Goal: Task Accomplishment & Management: Use online tool/utility

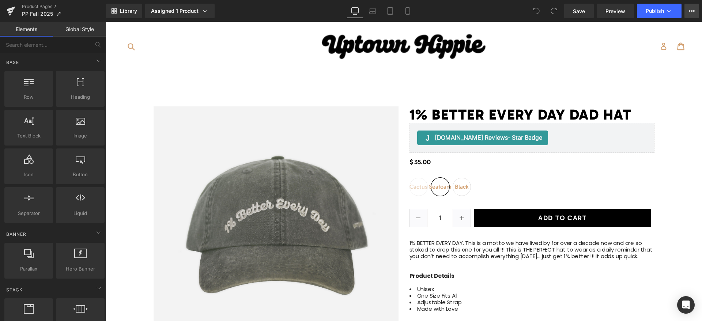
click at [694, 13] on button "View Live Page View with current Template Save Template to Library Schedule Pub…" at bounding box center [691, 11] width 15 height 15
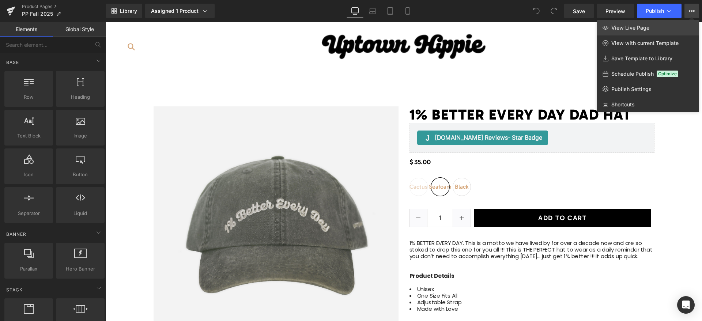
click at [643, 30] on span "View Live Page" at bounding box center [630, 27] width 38 height 7
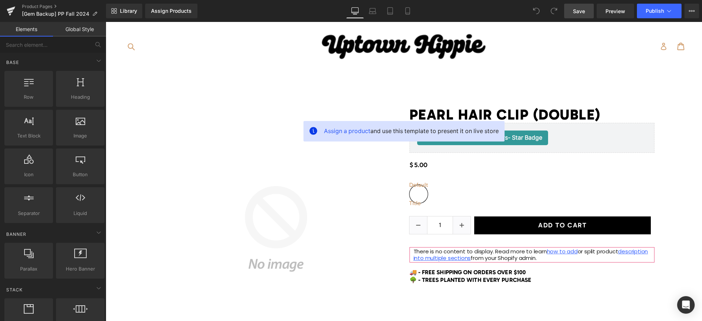
click at [581, 12] on span "Save" at bounding box center [579, 11] width 12 height 8
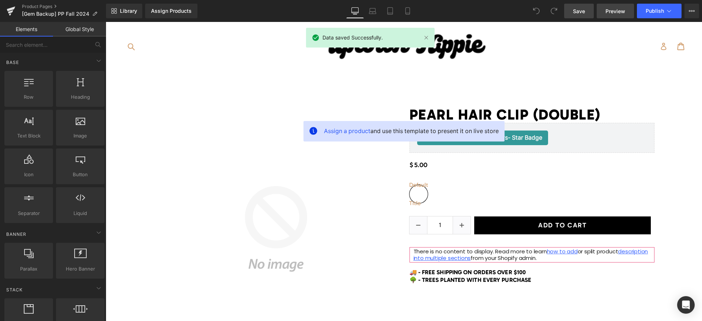
click at [620, 14] on span "Preview" at bounding box center [615, 11] width 20 height 8
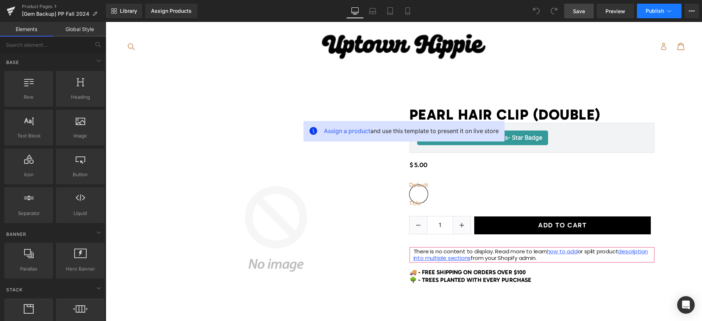
click at [668, 14] on icon at bounding box center [668, 10] width 7 height 7
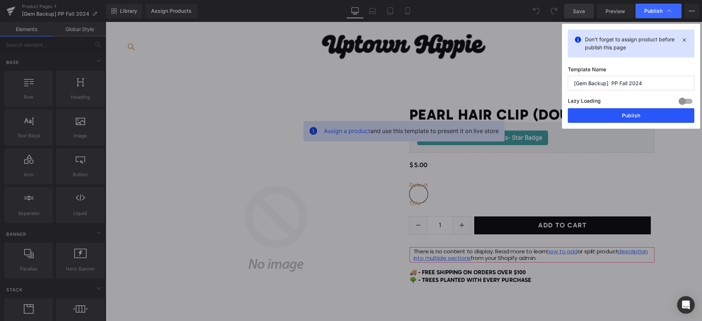
click at [608, 120] on button "Publish" at bounding box center [631, 115] width 126 height 15
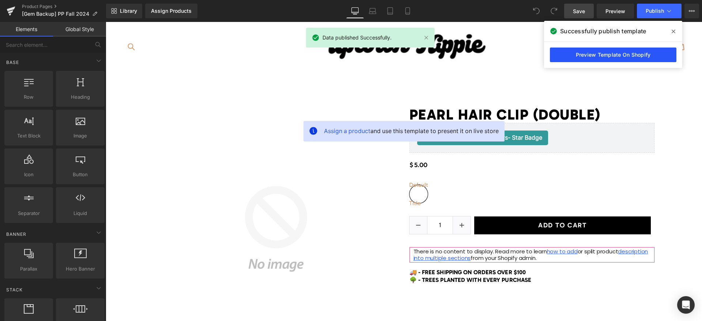
click at [593, 54] on link "Preview Template On Shopify" at bounding box center [613, 55] width 126 height 15
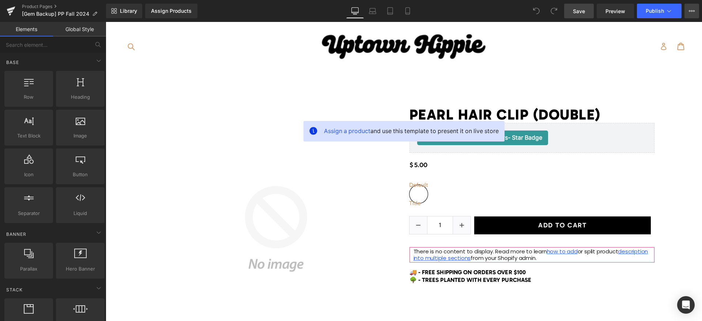
click at [690, 11] on icon at bounding box center [690, 10] width 2 height 1
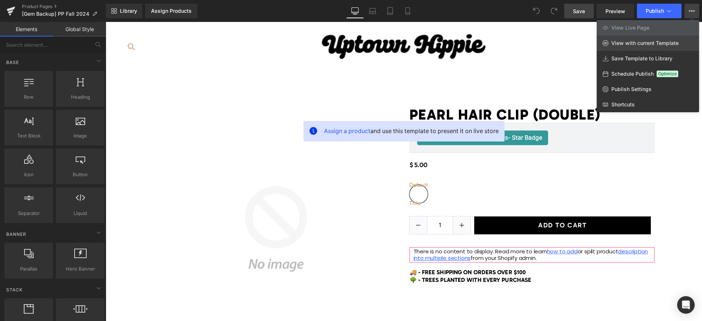
click at [655, 41] on span "View with current Template" at bounding box center [644, 43] width 67 height 7
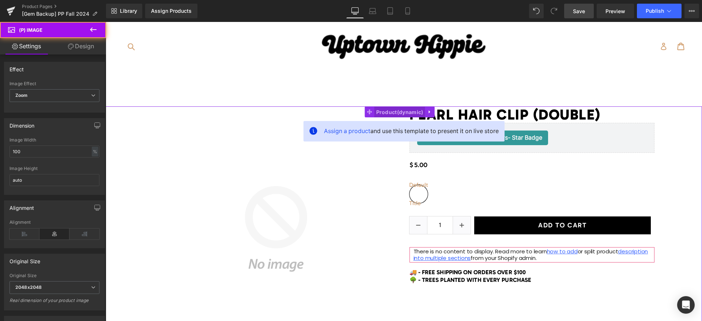
click at [396, 114] on span "Product" at bounding box center [399, 112] width 51 height 11
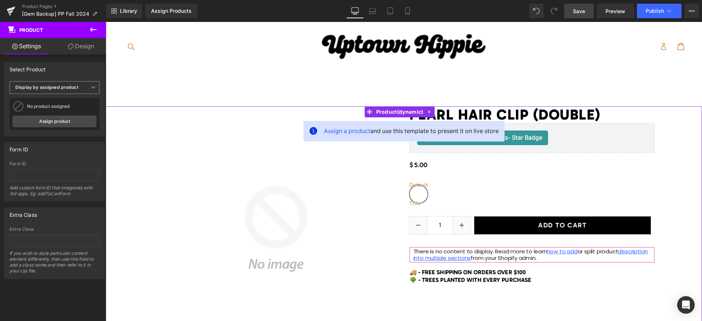
click at [61, 91] on span "Display by assigned product" at bounding box center [55, 87] width 90 height 13
click at [60, 110] on li "Select manually" at bounding box center [53, 110] width 87 height 11
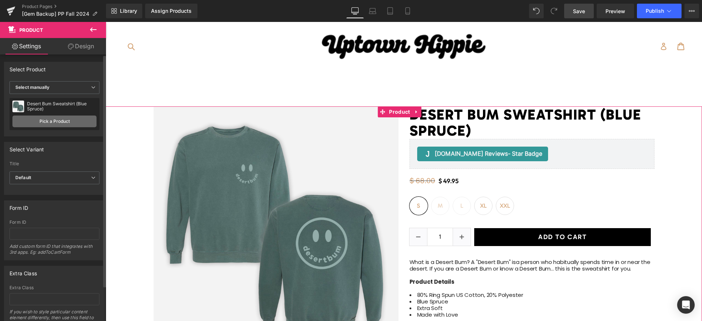
click at [48, 122] on link "Pick a Product" at bounding box center [54, 122] width 84 height 12
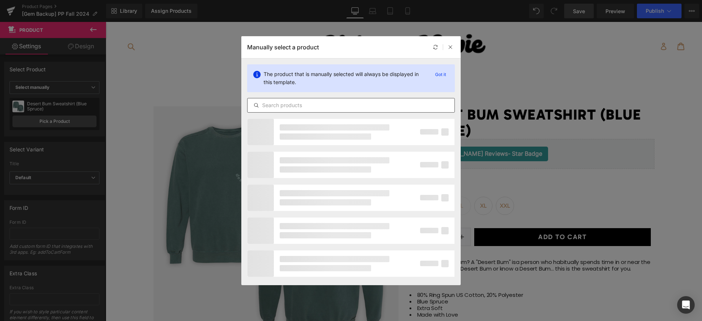
click at [321, 102] on input "text" at bounding box center [350, 105] width 207 height 9
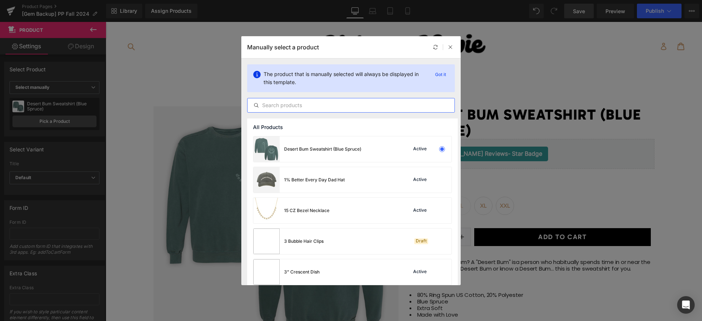
paste input "1-better-every-day-dad-hat"
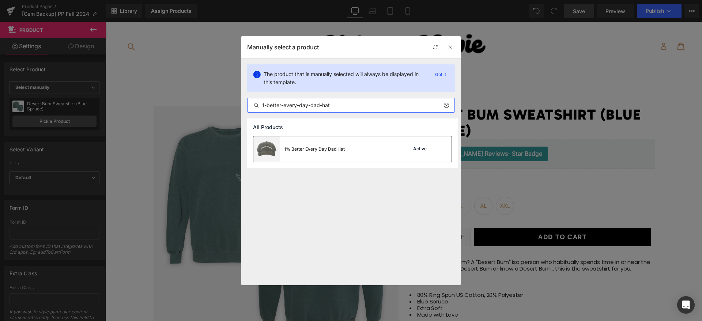
type input "1-better-every-day-dad-hat"
click at [327, 144] on div "1% Better Every Day Dad Hat" at bounding box center [298, 149] width 91 height 26
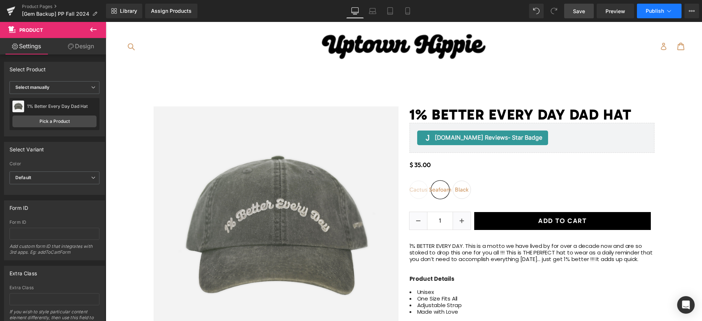
click at [652, 10] on span "Publish" at bounding box center [655, 11] width 18 height 6
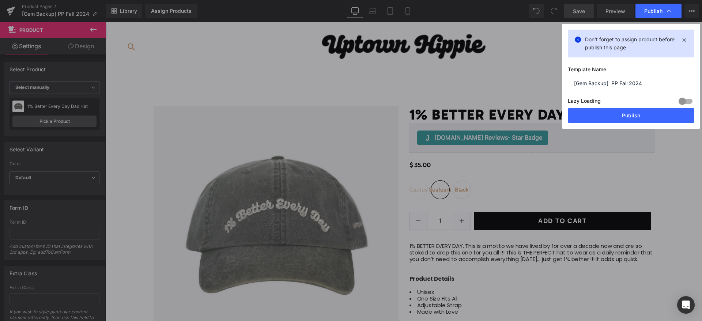
drag, startPoint x: 599, startPoint y: 87, endPoint x: 555, endPoint y: 34, distance: 69.0
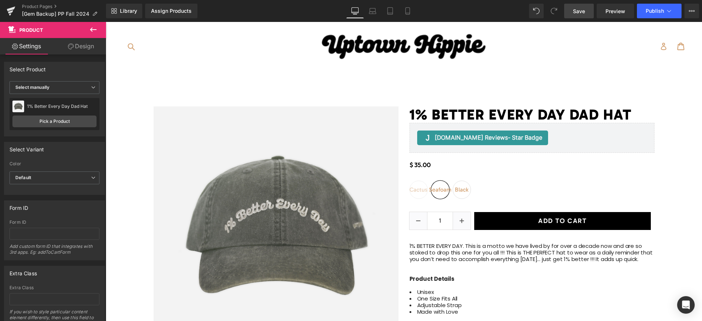
click at [580, 15] on link "Save" at bounding box center [579, 11] width 30 height 15
click at [619, 9] on span "Preview" at bounding box center [615, 11] width 20 height 8
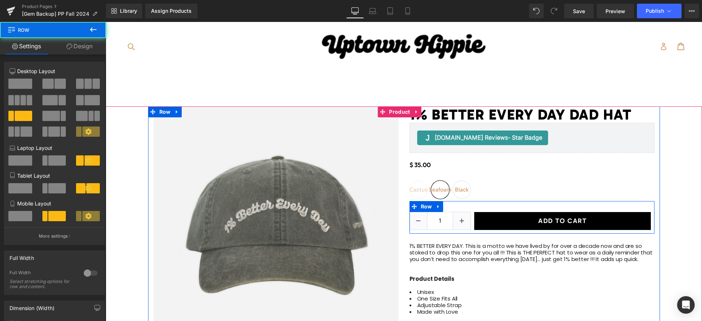
click at [470, 217] on div "Add To Cart (P) Cart Button" at bounding box center [562, 221] width 184 height 18
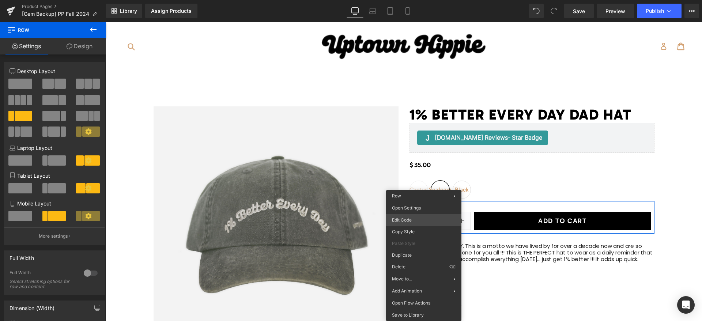
click at [412, 0] on div "Product You are previewing how the will restyle your page. You can not edit Ele…" at bounding box center [351, 0] width 702 height 0
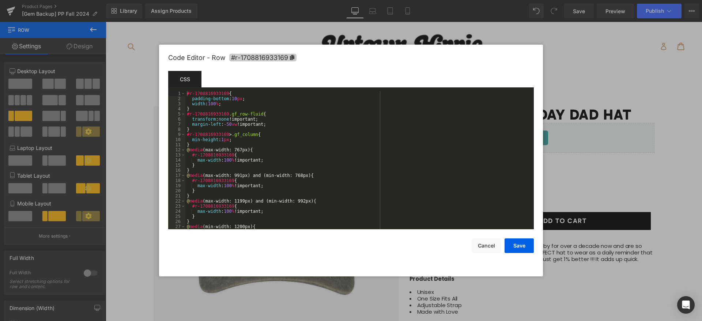
click at [272, 56] on span "#r-1708816933169" at bounding box center [262, 58] width 67 height 8
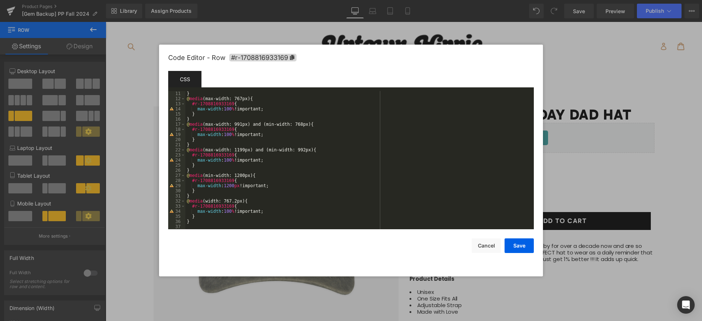
scroll to position [51, 0]
click at [489, 245] on button "Cancel" at bounding box center [486, 245] width 29 height 15
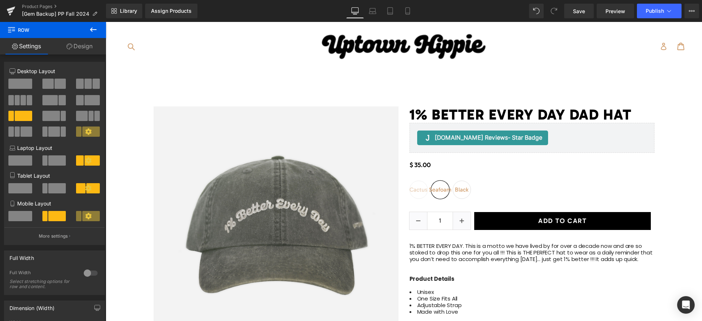
click at [95, 28] on icon at bounding box center [93, 29] width 9 height 9
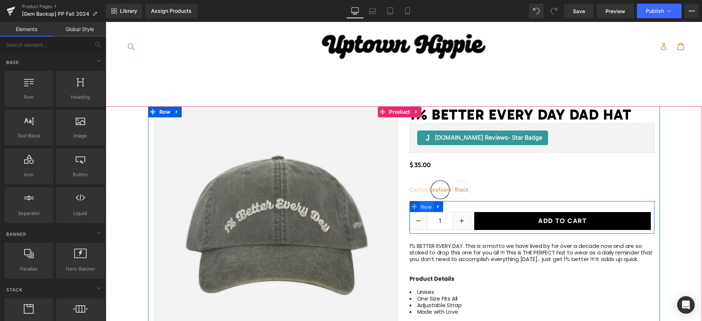
click at [423, 206] on span "Row" at bounding box center [426, 206] width 15 height 11
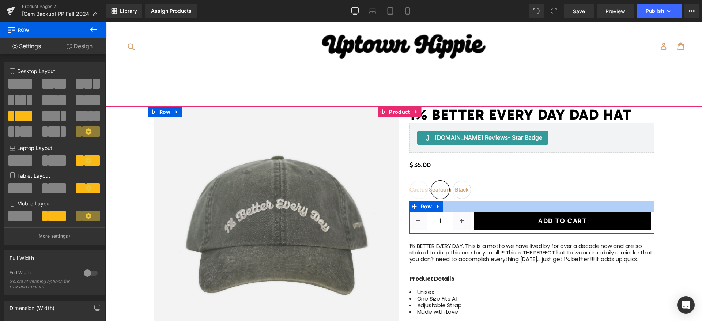
click at [478, 206] on div "1 (P) Quantity Add To Cart (P) Cart Button Row" at bounding box center [531, 217] width 245 height 33
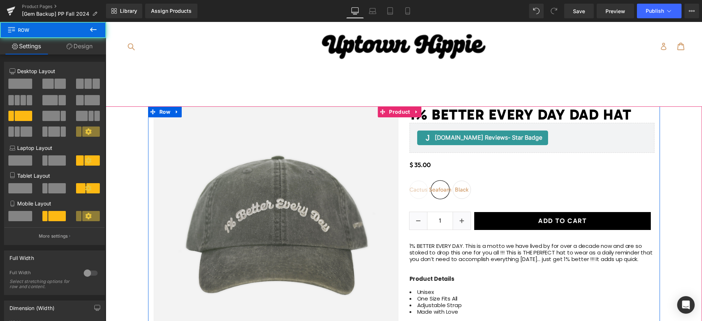
click at [478, 207] on div "1 (P) Quantity Add To Cart (P) Cart Button Row" at bounding box center [531, 217] width 245 height 33
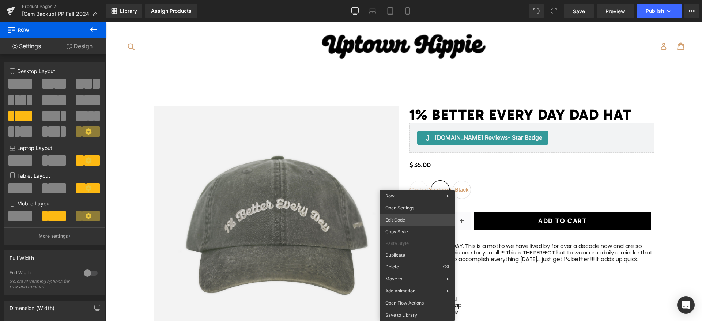
click at [408, 0] on div "Row You are previewing how the will restyle your page. You can not edit Element…" at bounding box center [351, 0] width 702 height 0
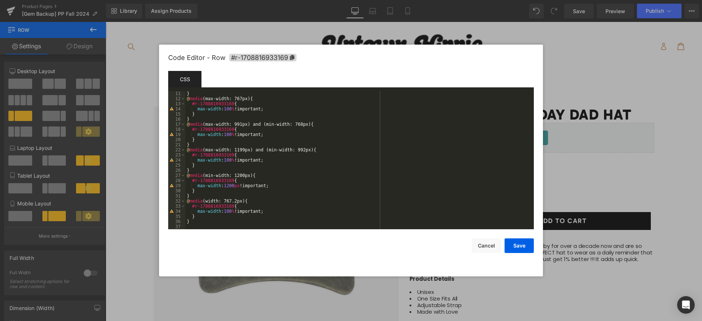
click at [253, 223] on div "} @ media (max-width: 767px) { #r-1708816933169 { max-width : 100 % !important;…" at bounding box center [357, 165] width 345 height 148
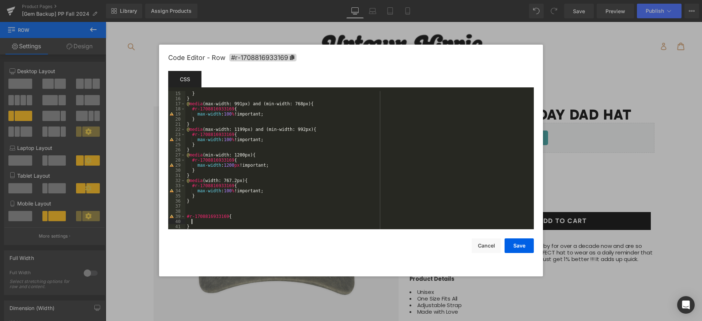
scroll to position [72, 0]
click at [485, 249] on button "Cancel" at bounding box center [486, 245] width 29 height 15
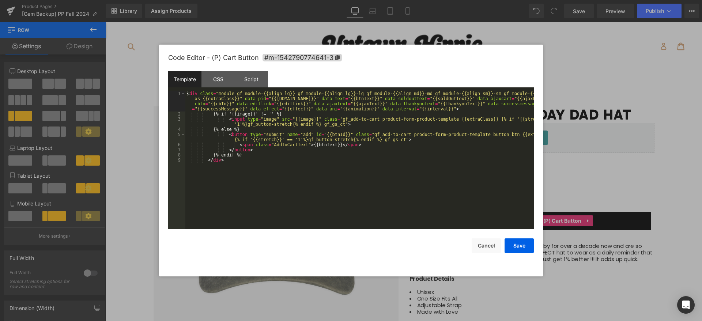
click at [535, 0] on div "Row You are previewing how the will restyle your page. You can not edit Element…" at bounding box center [351, 0] width 702 height 0
click at [311, 58] on span "#m-1542790774641-3" at bounding box center [301, 58] width 79 height 8
click at [484, 242] on button "Cancel" at bounding box center [486, 245] width 29 height 15
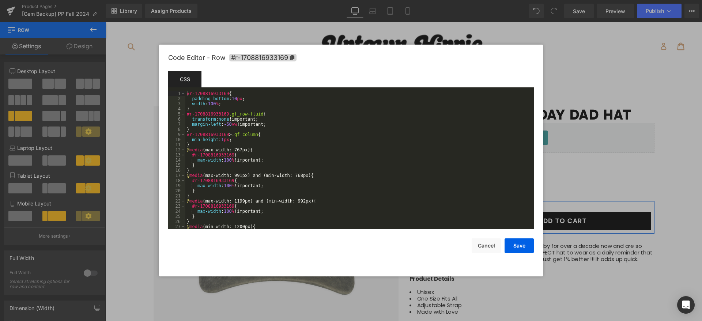
click at [408, 0] on div "Row You are previewing how the will restyle your page. You can not edit Element…" at bounding box center [351, 0] width 702 height 0
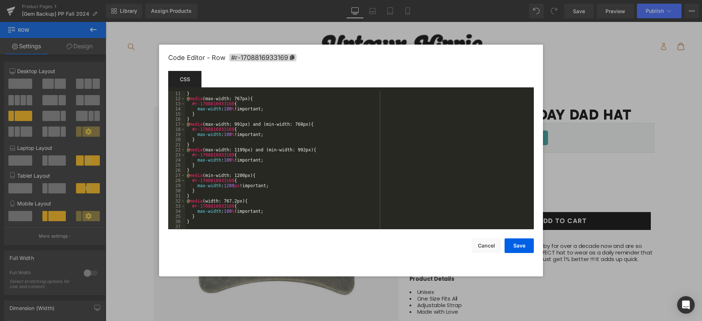
scroll to position [51, 0]
click at [483, 246] on button "Cancel" at bounding box center [486, 245] width 29 height 15
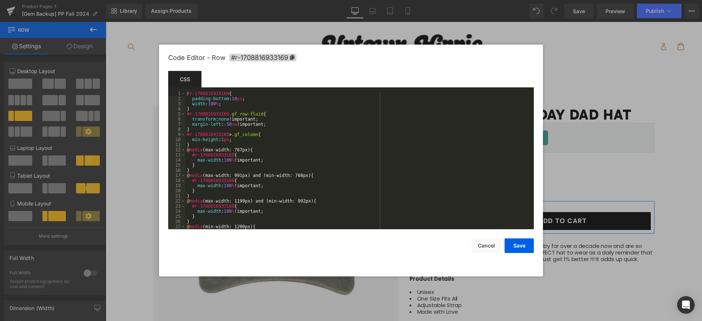
click at [453, 0] on div "Row You are previewing how the will restyle your page. You can not edit Element…" at bounding box center [351, 0] width 702 height 0
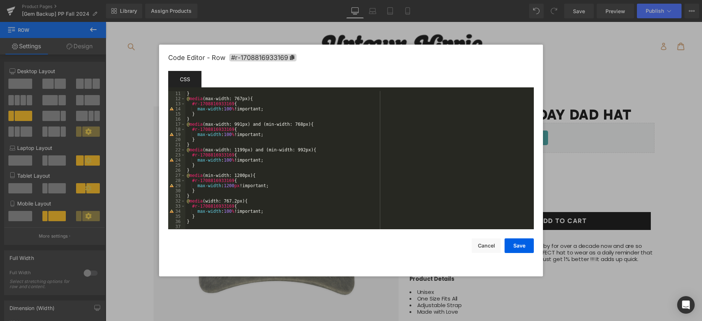
click at [298, 55] on div "Code Editor - Row #r-1708816933169" at bounding box center [351, 58] width 366 height 26
click at [294, 57] on icon at bounding box center [292, 57] width 4 height 5
click at [238, 226] on div "} @ media (max-width: 767px) { #r-1708816933169 { max-width : 100 % !important;…" at bounding box center [357, 165] width 345 height 148
paste textarea
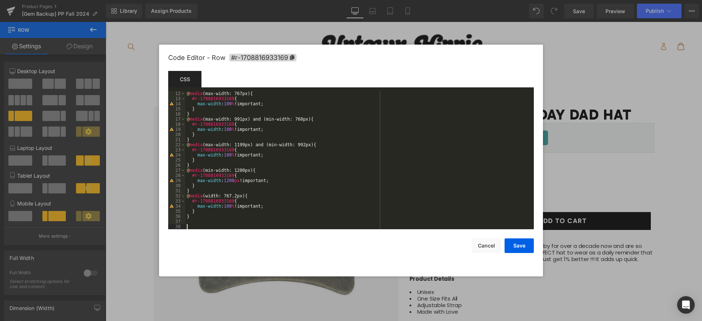
scroll to position [56, 0]
paste textarea
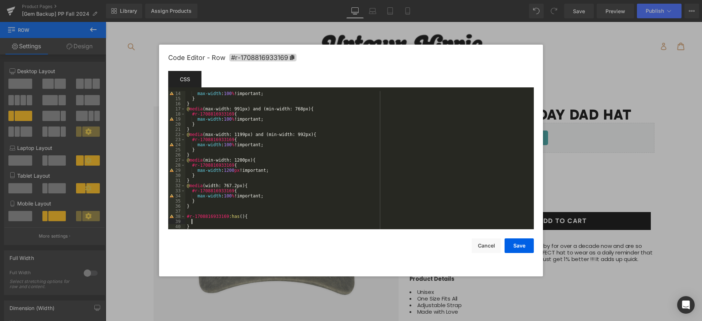
scroll to position [67, 0]
click at [237, 215] on div "max-width : 100 % !important; } } @ media (max-width: 991px) and (min-width: 76…" at bounding box center [357, 165] width 345 height 148
click at [351, 215] on div "max-width : 100 % !important; } } @ media (max-width: 991px) and (min-width: 76…" at bounding box center [357, 165] width 345 height 148
drag, startPoint x: 360, startPoint y: 217, endPoint x: 184, endPoint y: 216, distance: 176.9
click at [184, 216] on pre "14 15 16 17 18 19 20 21 22 23 24 25 26 27 28 29 30 31 32 33 34 35 36 37 38 39 4…" at bounding box center [351, 160] width 366 height 138
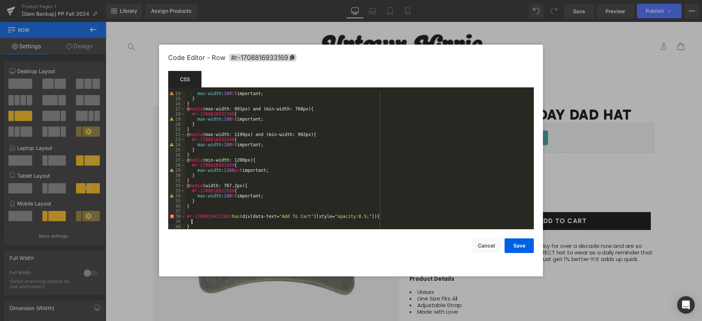
click at [247, 223] on div "max-width : 100 % !important; } } @ media (max-width: 991px) and (min-width: 76…" at bounding box center [357, 165] width 345 height 148
click at [515, 247] on button "Save" at bounding box center [518, 245] width 29 height 15
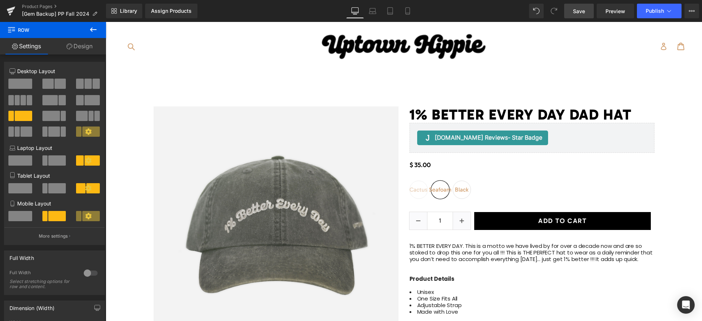
drag, startPoint x: 587, startPoint y: 10, endPoint x: 454, endPoint y: 3, distance: 133.2
click at [587, 10] on link "Save" at bounding box center [579, 11] width 30 height 15
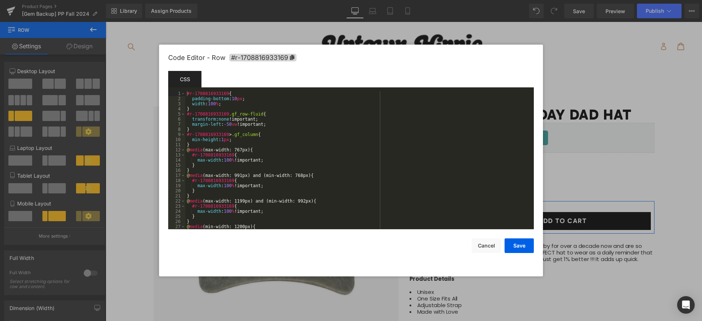
click at [413, 0] on div "Row You are previewing how the will restyle your page. You can not edit Element…" at bounding box center [351, 0] width 702 height 0
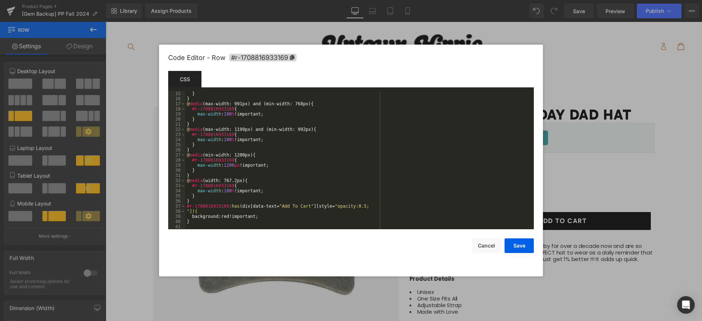
scroll to position [72, 0]
drag, startPoint x: 241, startPoint y: 206, endPoint x: 191, endPoint y: 211, distance: 50.0
click at [191, 211] on div "} } @ media (max-width: 991px) and (min-width: 768px) { #r-1708816933169 { max-…" at bounding box center [357, 165] width 345 height 148
click at [362, 210] on div "} } @ media (max-width: 991px) and (min-width: 768px) { #r-1708816933169 { max-…" at bounding box center [357, 165] width 345 height 148
drag, startPoint x: 192, startPoint y: 211, endPoint x: 320, endPoint y: 208, distance: 128.3
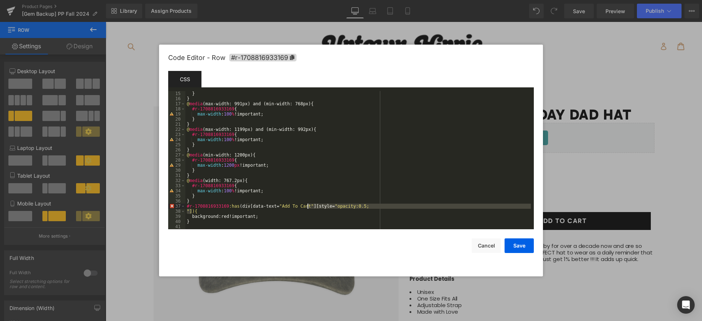
click at [309, 207] on div "} } @ media (max-width: 991px) and (min-width: 768px) { #r-1708816933169 { max-…" at bounding box center [357, 165] width 345 height 148
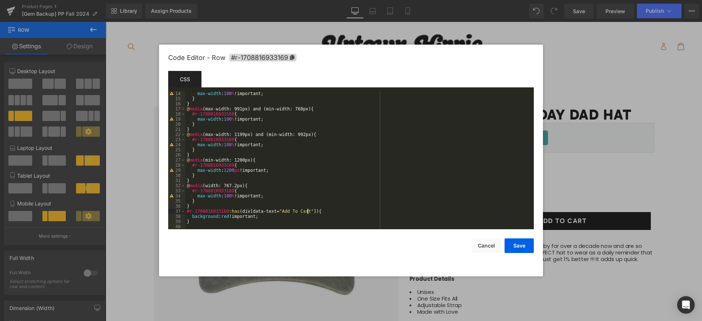
scroll to position [67, 0]
drag, startPoint x: 352, startPoint y: 211, endPoint x: 240, endPoint y: 212, distance: 111.9
click at [240, 212] on div "max-width : 100 % !important; } } @ media (max-width: 991px) and (min-width: 76…" at bounding box center [357, 165] width 345 height 148
click at [529, 245] on button "Save" at bounding box center [518, 245] width 29 height 15
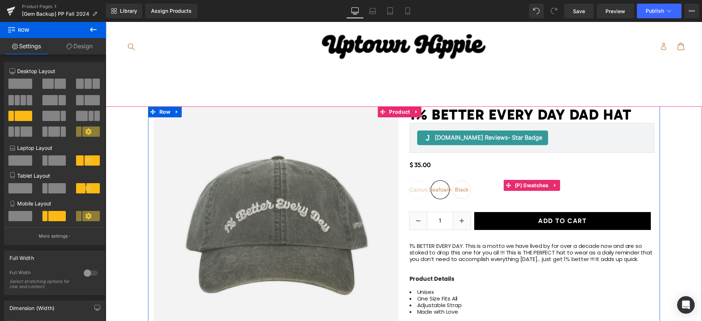
click at [414, 194] on span "Cactus" at bounding box center [418, 190] width 18 height 18
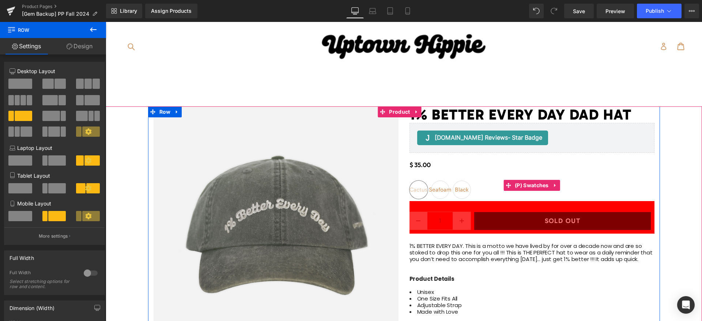
click at [435, 188] on span "Seafoam" at bounding box center [440, 190] width 23 height 18
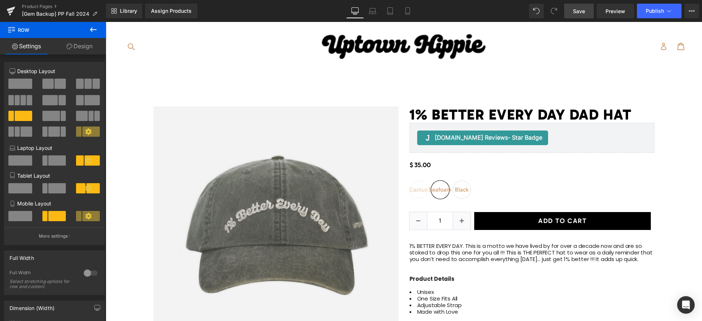
click at [589, 7] on link "Save" at bounding box center [579, 11] width 30 height 15
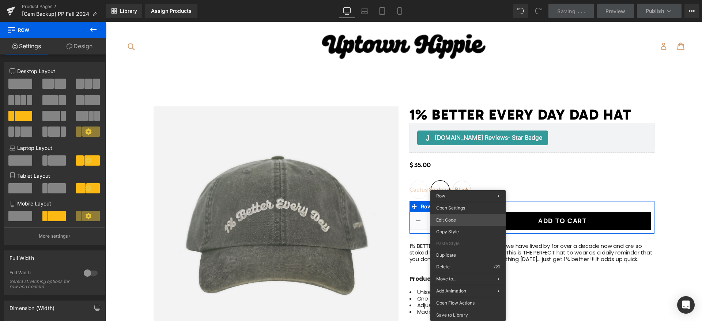
click at [457, 0] on div "Row You are previewing how the will restyle your page. You can not edit Element…" at bounding box center [351, 0] width 702 height 0
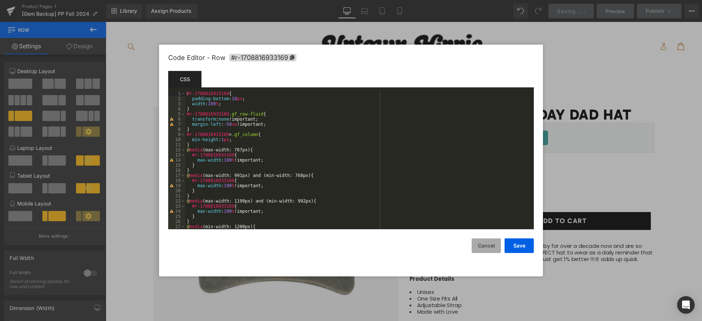
click at [490, 246] on button "Cancel" at bounding box center [486, 245] width 29 height 15
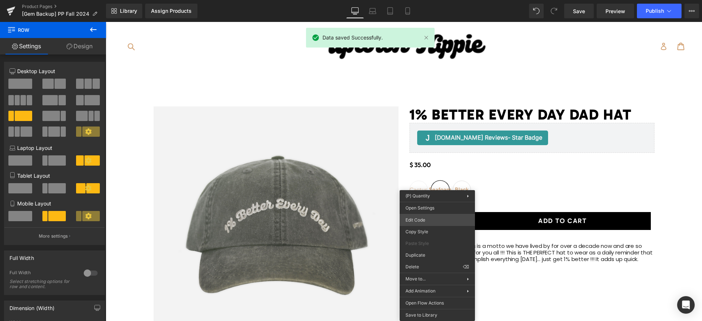
click at [434, 0] on div "Row You are previewing how the will restyle your page. You can not edit Element…" at bounding box center [351, 0] width 702 height 0
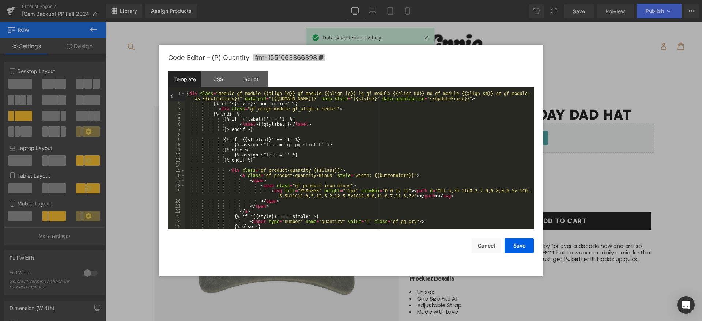
click at [316, 56] on span "#m-1551063366398" at bounding box center [289, 58] width 72 height 8
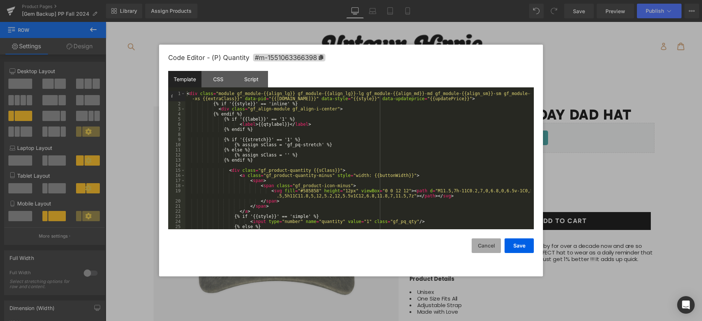
click at [487, 242] on button "Cancel" at bounding box center [486, 245] width 29 height 15
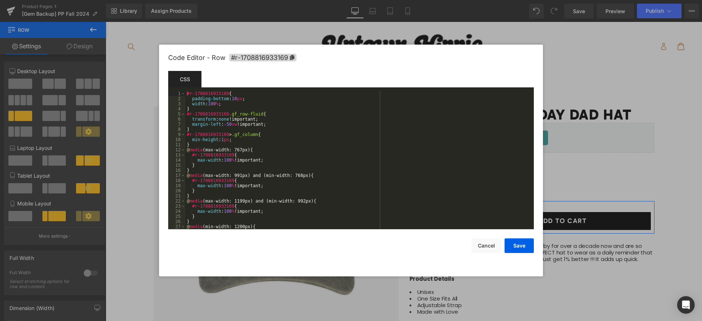
click at [454, 0] on div "Row You are previewing how the will restyle your page. You can not edit Element…" at bounding box center [351, 0] width 702 height 0
click at [259, 53] on div "Code Editor - Row #r-1708816933169" at bounding box center [351, 58] width 366 height 26
click at [290, 57] on icon at bounding box center [292, 57] width 5 height 5
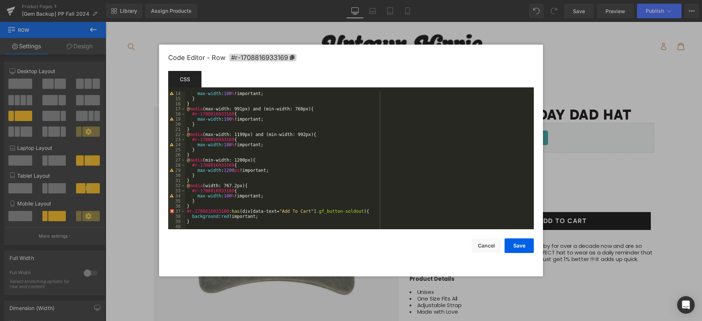
click at [356, 209] on div "max-width : 100 % !important; } } @ media (max-width: 991px) and (min-width: 76…" at bounding box center [357, 165] width 345 height 148
click at [215, 218] on div "max-width : 100 % !important; } } @ media (max-width: 991px) and (min-width: 76…" at bounding box center [357, 165] width 345 height 148
drag, startPoint x: 269, startPoint y: 219, endPoint x: 199, endPoint y: 222, distance: 70.6
click at [191, 217] on div "max-width : 100 % !important; } } @ media (max-width: 991px) and (min-width: 76…" at bounding box center [357, 165] width 345 height 148
click at [520, 245] on button "Save" at bounding box center [518, 245] width 29 height 15
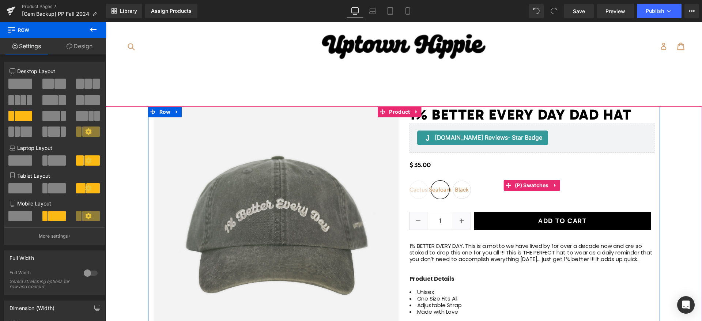
click at [414, 192] on span "Cactus" at bounding box center [418, 190] width 18 height 18
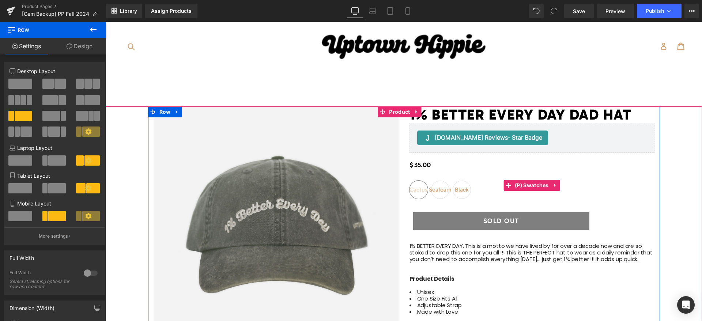
click at [434, 193] on span "Seafoam" at bounding box center [440, 190] width 23 height 18
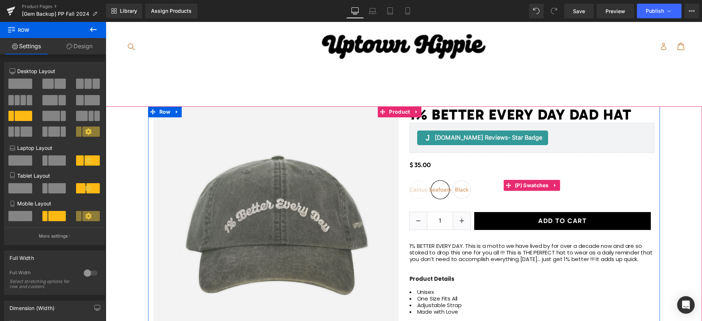
click at [414, 192] on span "Cactus" at bounding box center [418, 190] width 18 height 18
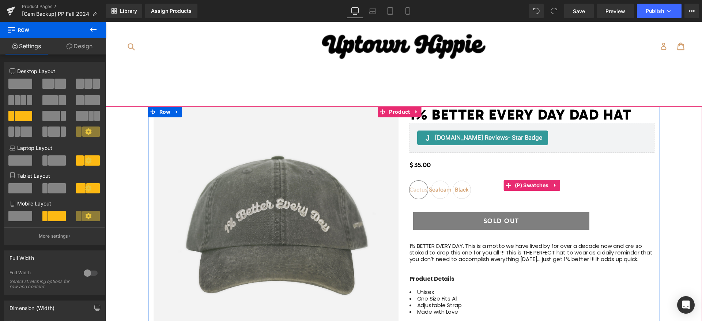
click at [437, 189] on span "Seafoam" at bounding box center [440, 190] width 23 height 18
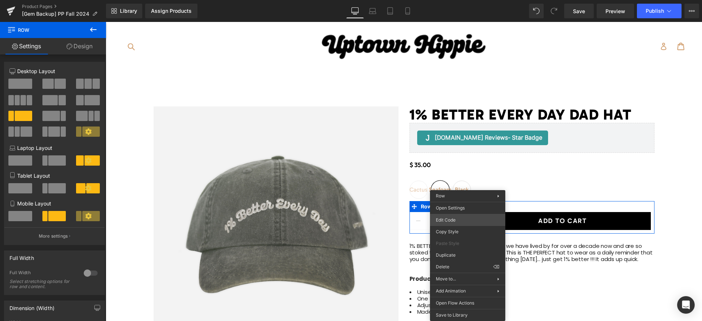
click at [464, 0] on div "Row You are previewing how the will restyle your page. You can not edit Element…" at bounding box center [351, 0] width 702 height 0
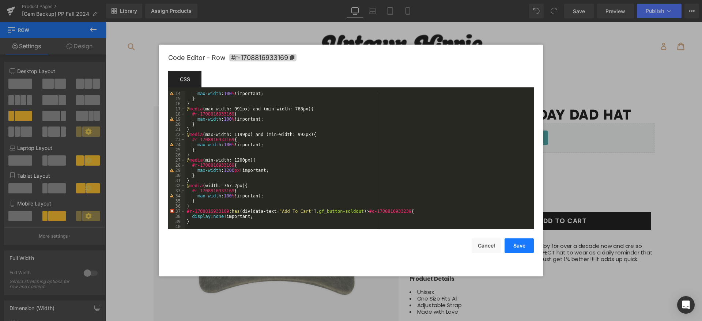
click at [517, 251] on button "Save" at bounding box center [518, 245] width 29 height 15
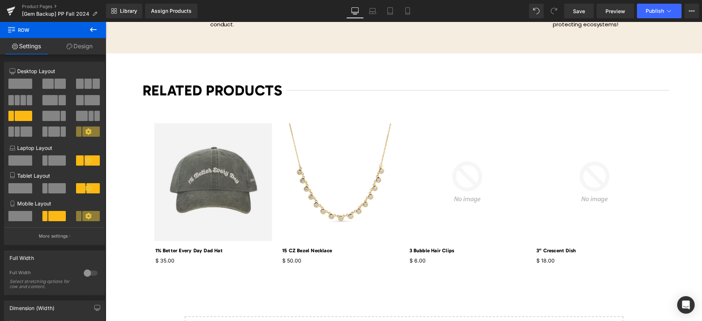
scroll to position [575, 0]
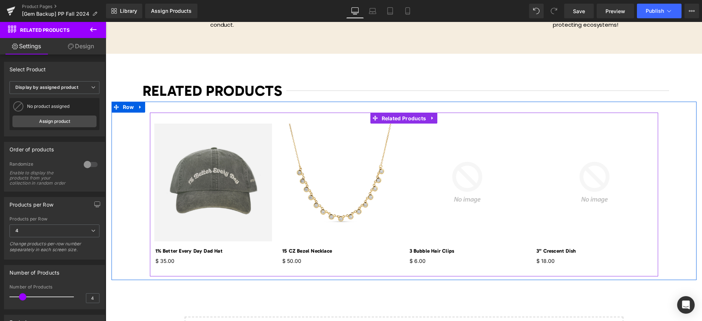
click at [400, 120] on span "Related Products" at bounding box center [404, 118] width 48 height 11
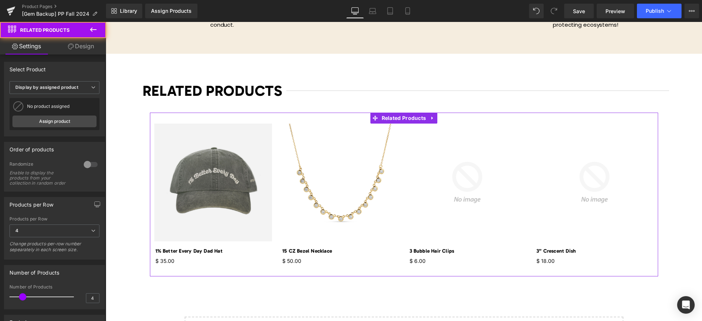
click at [86, 47] on link "Design" at bounding box center [80, 46] width 53 height 16
click at [0, 0] on div "Visibility" at bounding box center [0, 0] width 0 height 0
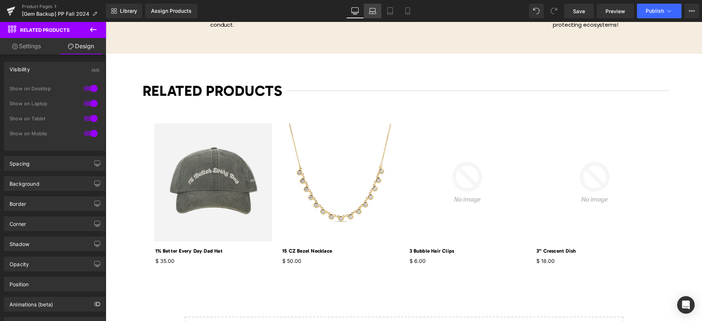
click at [374, 10] on icon at bounding box center [372, 10] width 7 height 7
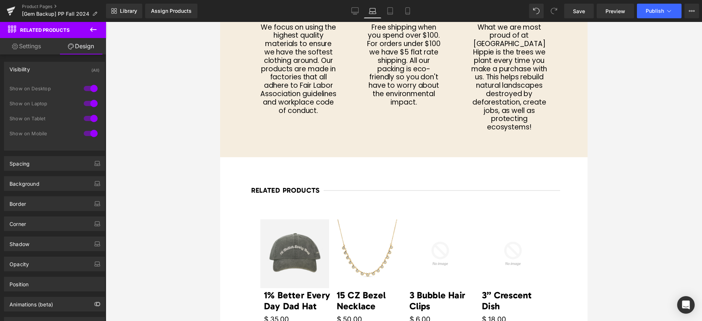
scroll to position [660, 0]
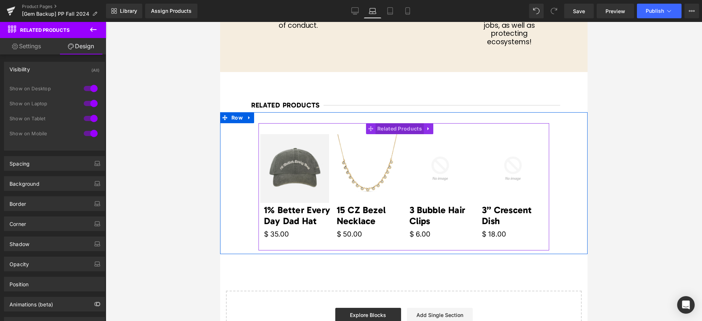
click at [396, 125] on span "Related Products" at bounding box center [399, 128] width 48 height 11
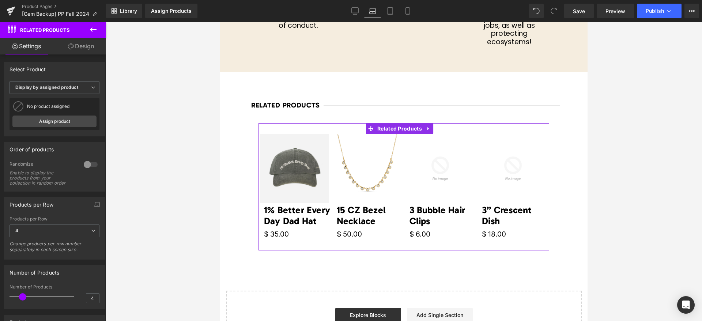
click at [78, 45] on link "Design" at bounding box center [80, 46] width 53 height 16
click at [0, 0] on div "Visibility 0|0|0|0" at bounding box center [0, 0] width 0 height 0
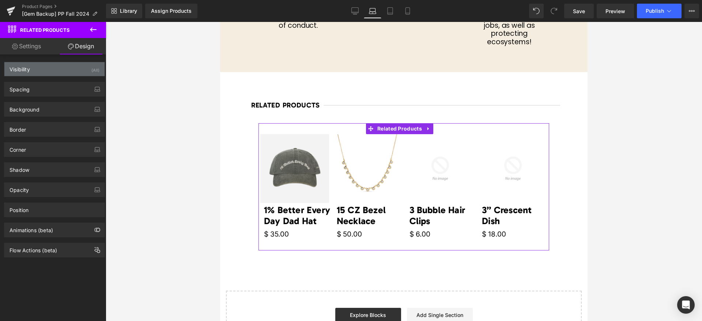
click at [67, 66] on div "Visibility (All)" at bounding box center [54, 69] width 100 height 14
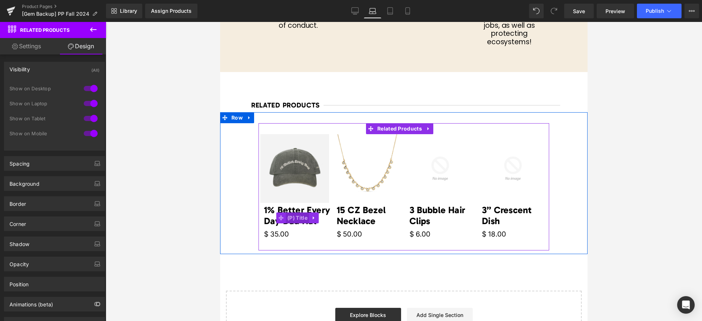
click at [303, 212] on span "(P) Title" at bounding box center [298, 217] width 24 height 11
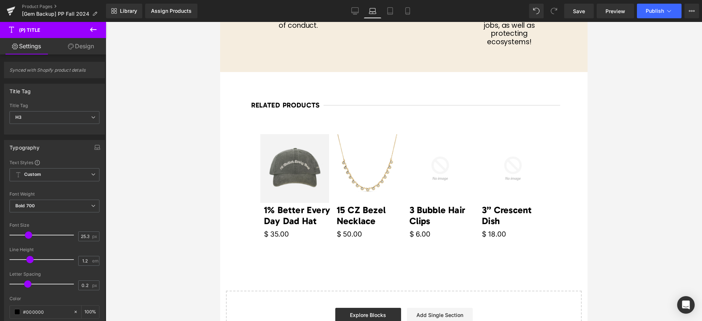
click at [71, 48] on icon at bounding box center [71, 47] width 6 height 6
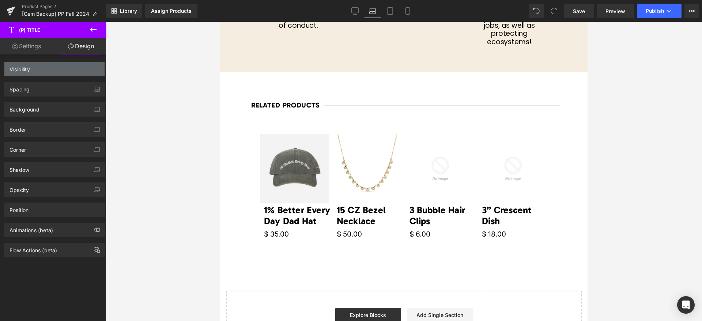
click at [30, 73] on div "Visibility" at bounding box center [54, 69] width 100 height 14
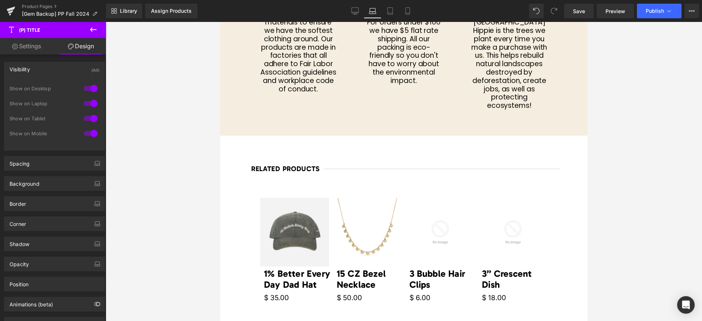
scroll to position [715, 0]
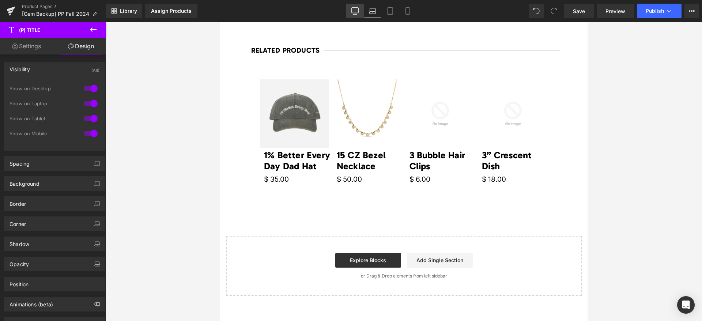
click at [353, 12] on icon at bounding box center [355, 12] width 7 height 0
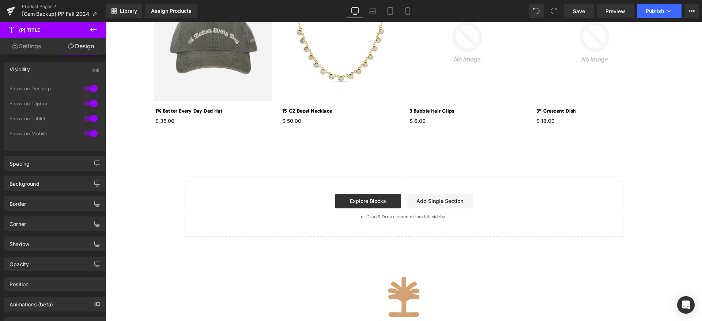
scroll to position [670, 0]
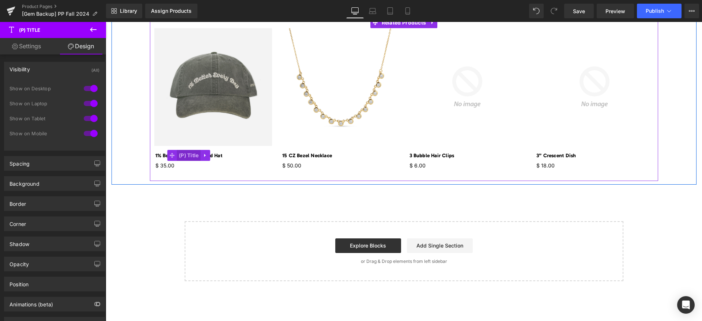
click at [192, 155] on span "(P) Title" at bounding box center [189, 155] width 24 height 11
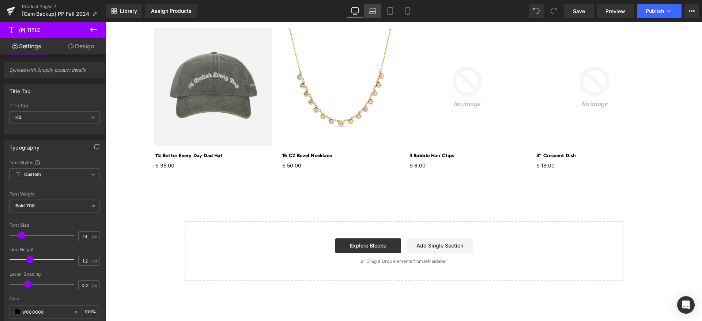
click at [371, 9] on icon at bounding box center [372, 10] width 7 height 7
type input "25.33"
type input "100"
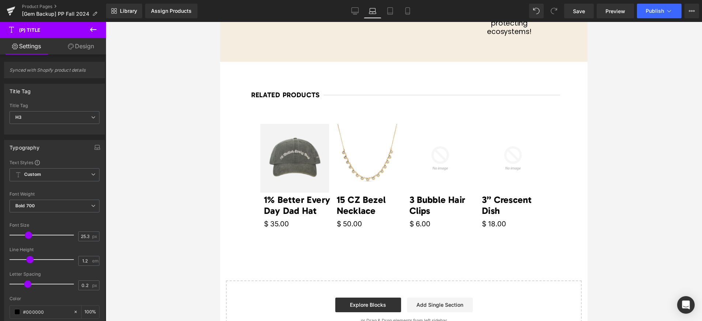
scroll to position [715, 0]
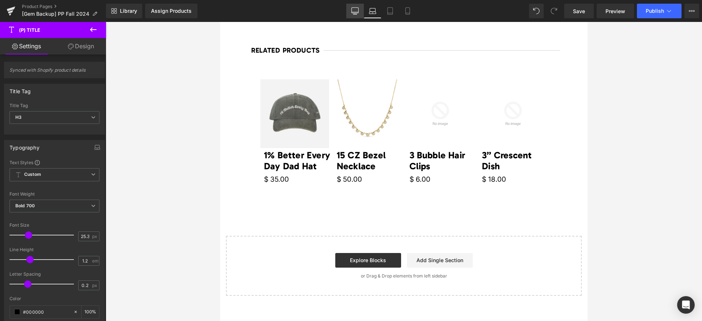
click at [360, 11] on link "Desktop" at bounding box center [355, 11] width 18 height 15
type input "14"
type input "100"
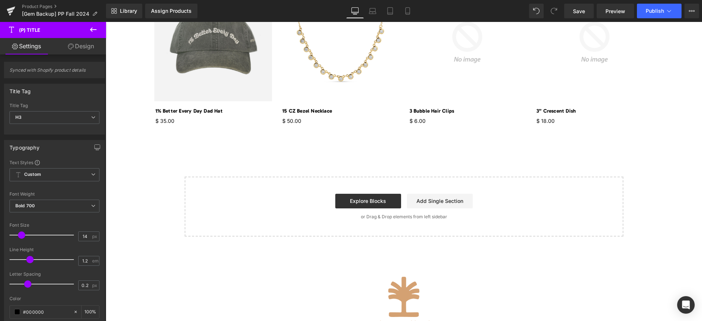
scroll to position [670, 0]
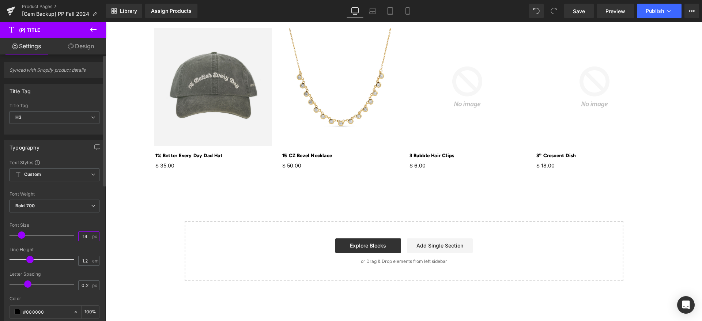
click at [85, 237] on input "14" at bounding box center [85, 236] width 13 height 9
click at [95, 147] on icon "button" at bounding box center [97, 147] width 6 height 6
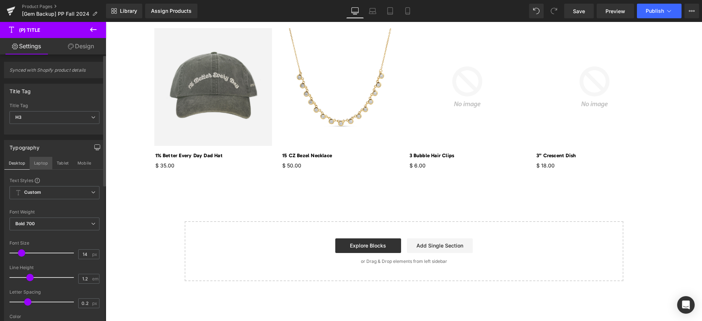
click at [35, 163] on button "Laptop" at bounding box center [41, 163] width 23 height 12
type input "25.33"
type input "100"
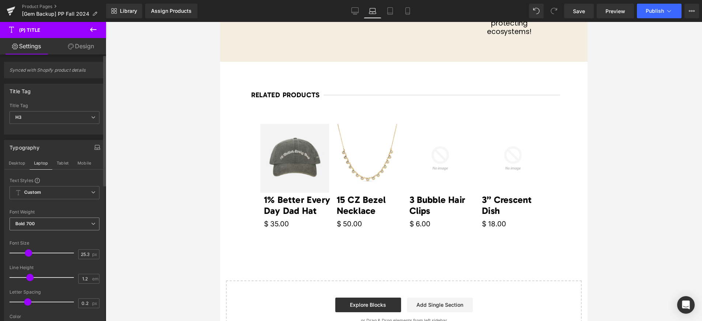
scroll to position [715, 0]
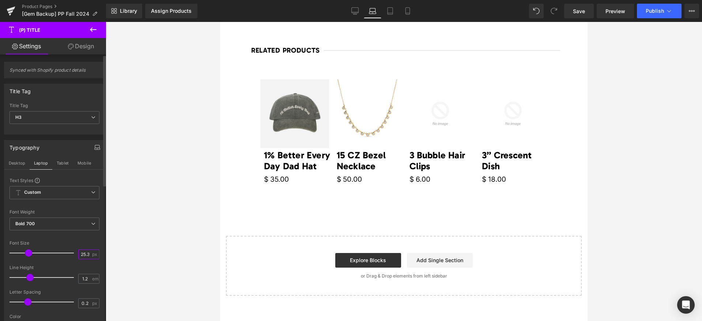
click at [81, 254] on input "25.33" at bounding box center [85, 254] width 13 height 9
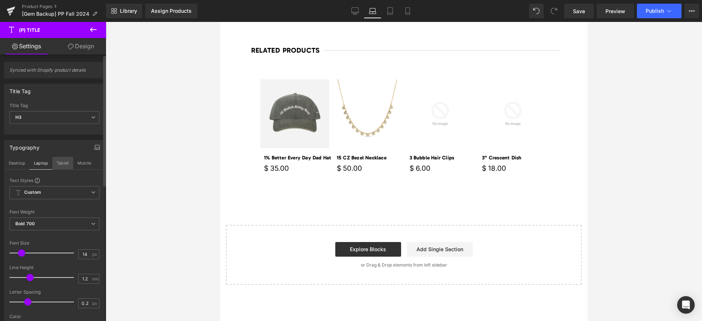
click at [59, 160] on button "Tablet" at bounding box center [62, 163] width 21 height 12
type input "20.33"
type input "100"
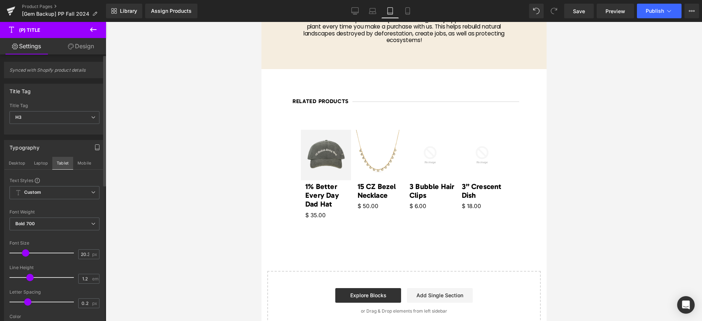
scroll to position [749, 0]
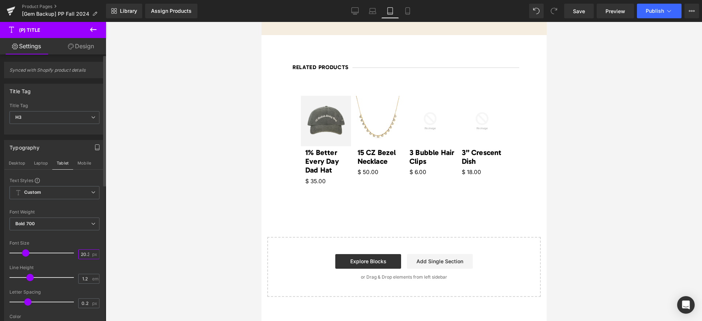
click at [82, 254] on input "20.33" at bounding box center [85, 254] width 13 height 9
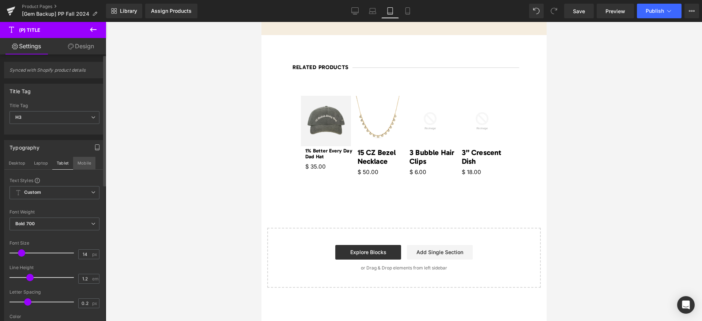
click at [86, 164] on button "Mobile" at bounding box center [84, 163] width 22 height 12
type input "20.33"
type input "100"
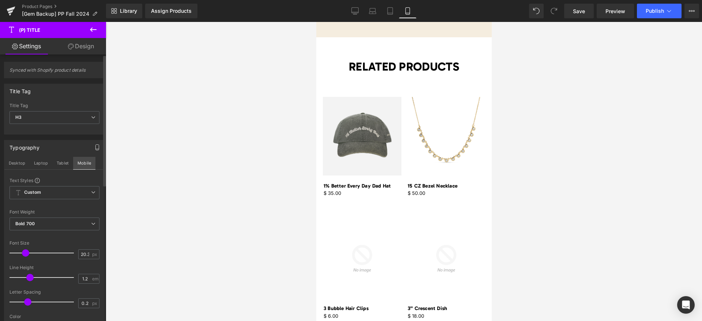
scroll to position [0, 0]
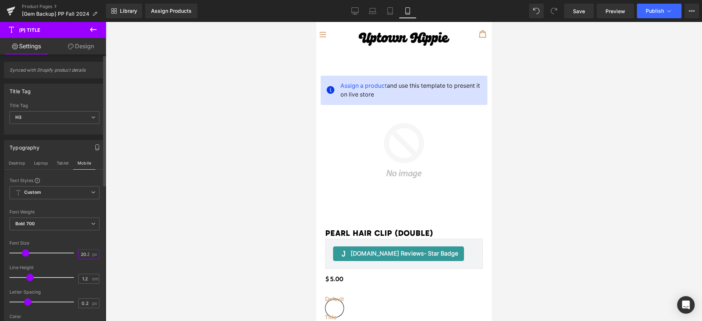
click at [80, 257] on input "20.33" at bounding box center [85, 254] width 13 height 9
type input "14"
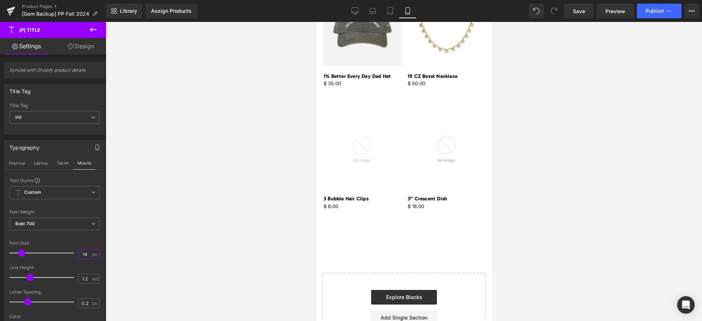
scroll to position [768, 0]
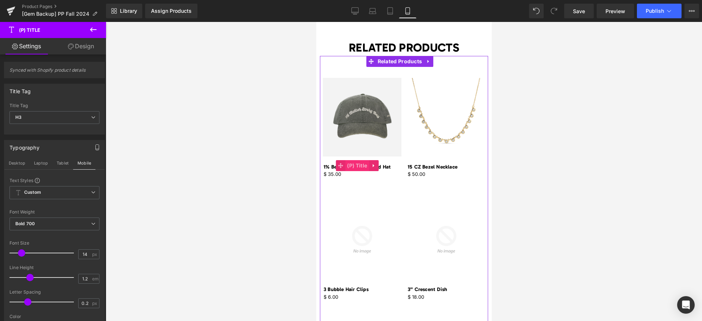
click at [358, 160] on span "(P) Title" at bounding box center [357, 165] width 24 height 11
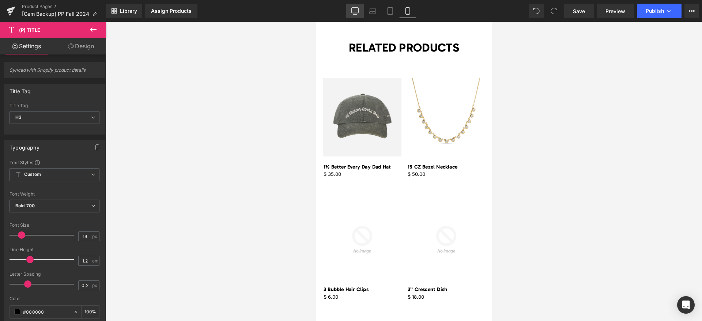
click at [356, 5] on link "Desktop" at bounding box center [355, 11] width 18 height 15
type input "25.33"
type input "1"
type input "#d3a172"
type input "100"
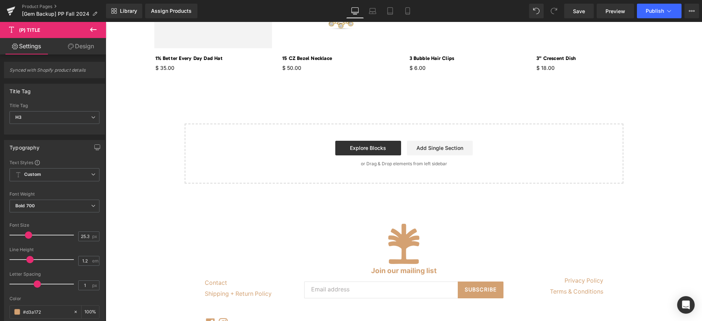
scroll to position [658, 0]
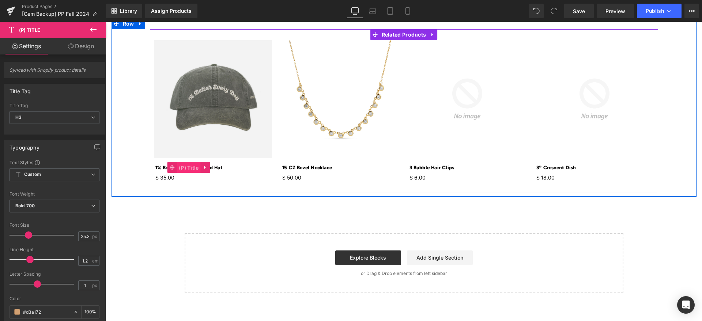
click at [194, 166] on span "(P) Title" at bounding box center [189, 167] width 24 height 11
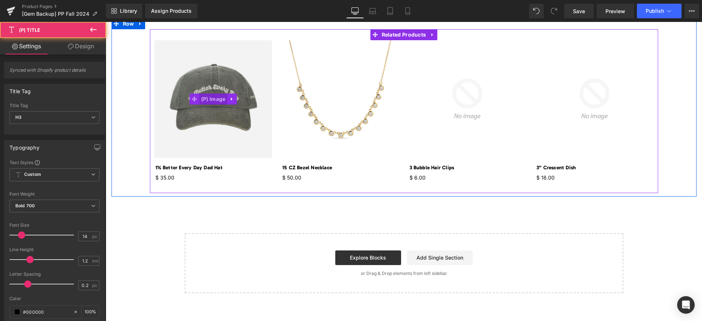
click at [205, 99] on span "(P) Image" at bounding box center [213, 99] width 28 height 11
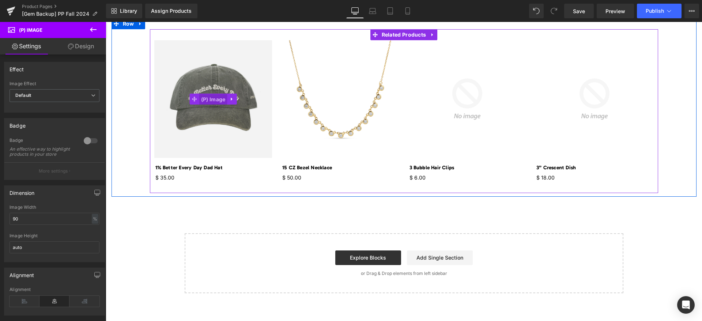
click at [205, 99] on span "(P) Image" at bounding box center [213, 99] width 28 height 11
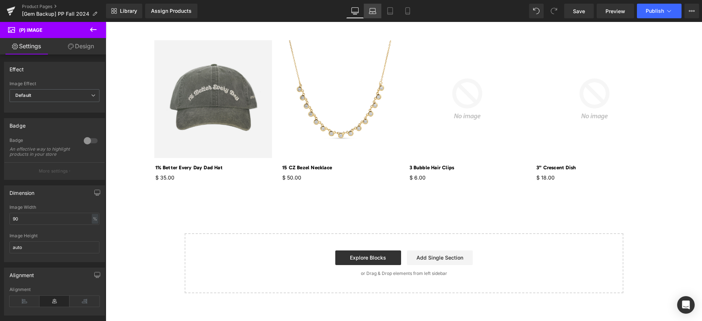
click at [375, 7] on link "Laptop" at bounding box center [373, 11] width 18 height 15
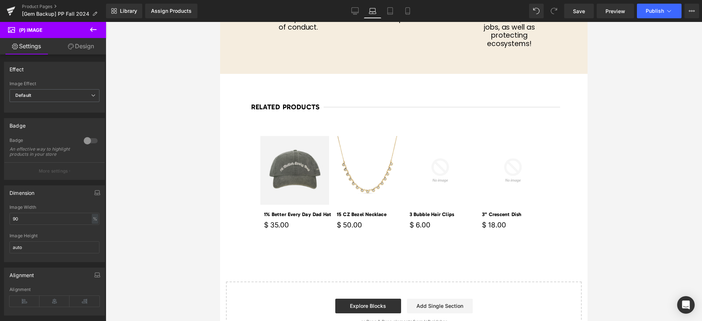
scroll to position [753, 0]
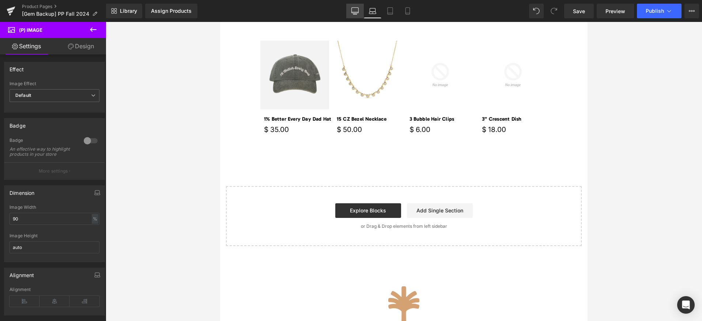
click at [351, 14] on link "Desktop" at bounding box center [355, 11] width 18 height 15
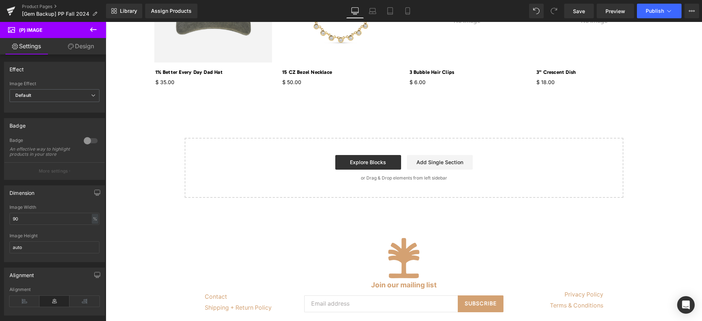
scroll to position [658, 0]
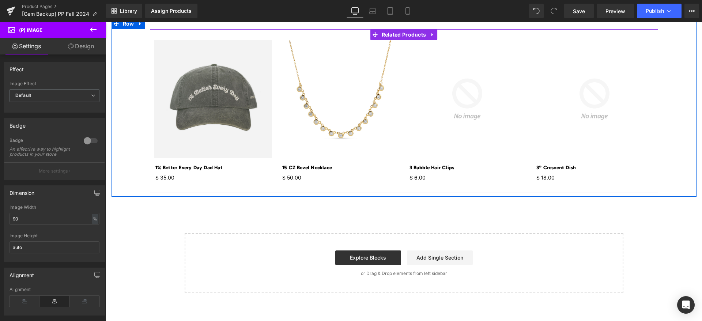
click at [165, 179] on span "(P) Price" at bounding box center [164, 177] width 20 height 9
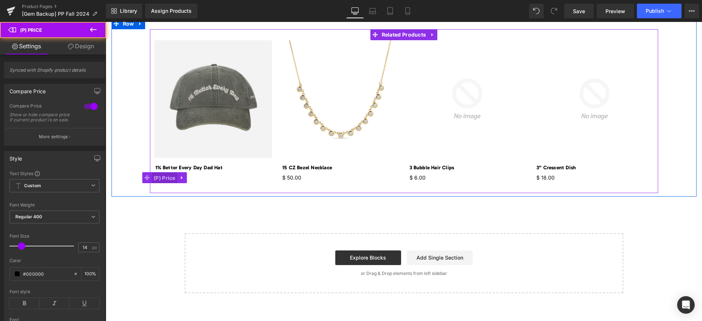
click at [165, 179] on span "(P) Price" at bounding box center [165, 178] width 26 height 11
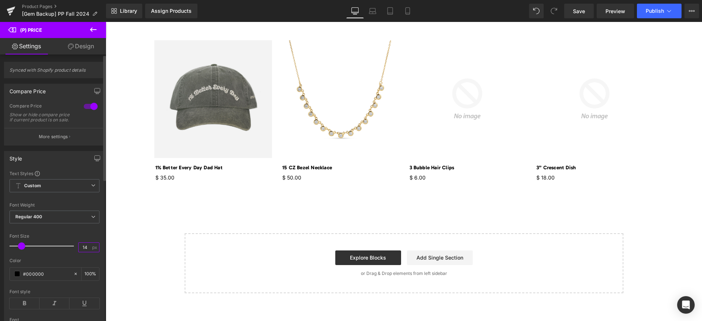
click at [86, 252] on input "14" at bounding box center [85, 247] width 13 height 9
click at [94, 165] on button "button" at bounding box center [97, 158] width 12 height 14
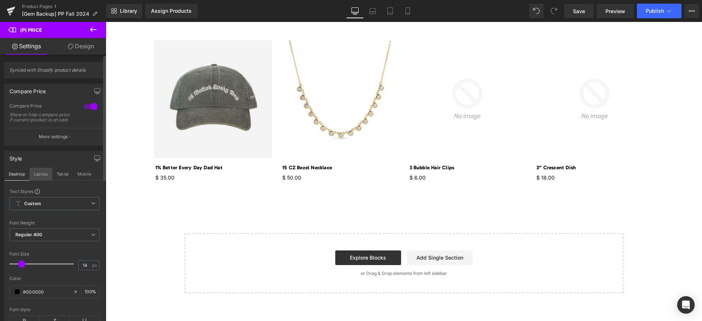
click at [37, 180] on button "Laptop" at bounding box center [41, 174] width 23 height 12
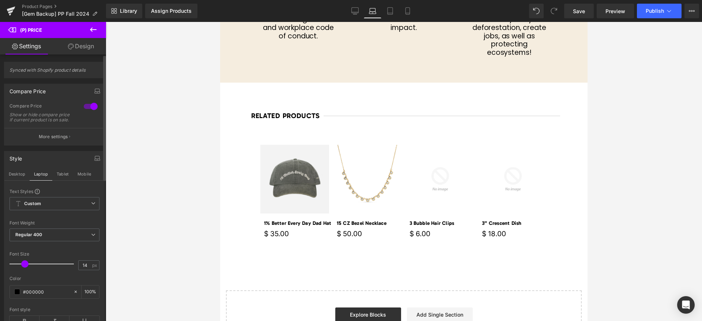
type input "19"
type input "100"
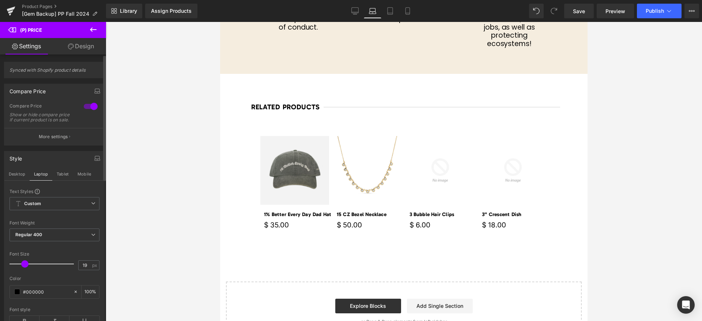
scroll to position [703, 0]
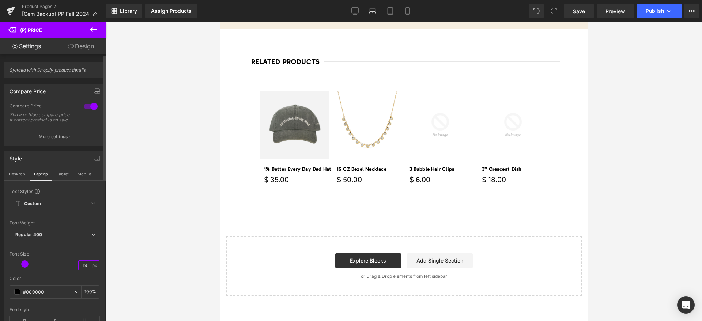
click at [84, 269] on input "19" at bounding box center [85, 265] width 13 height 9
paste input "4"
click at [59, 179] on button "Tablet" at bounding box center [62, 174] width 21 height 12
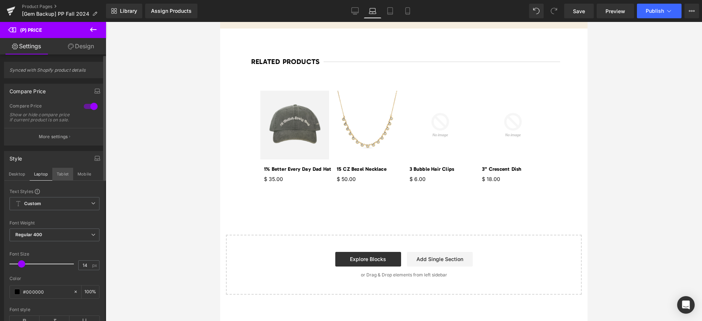
type input "15.2"
type input "100"
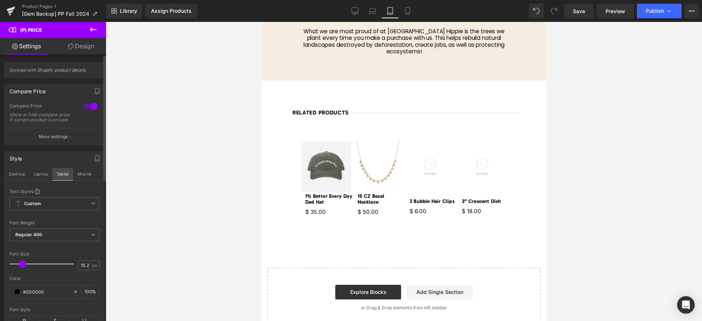
scroll to position [737, 0]
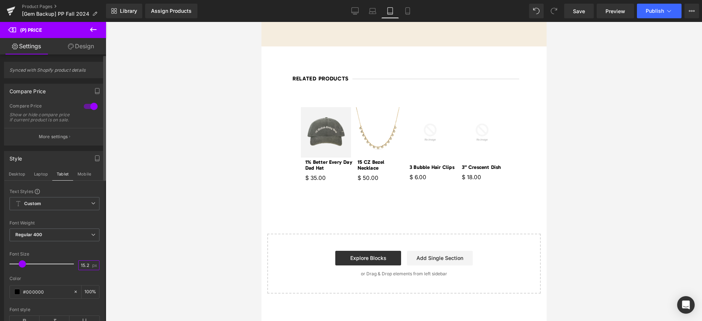
click at [82, 270] on input "15.2" at bounding box center [85, 265] width 13 height 9
paste input "4"
click at [407, 12] on icon at bounding box center [407, 10] width 7 height 7
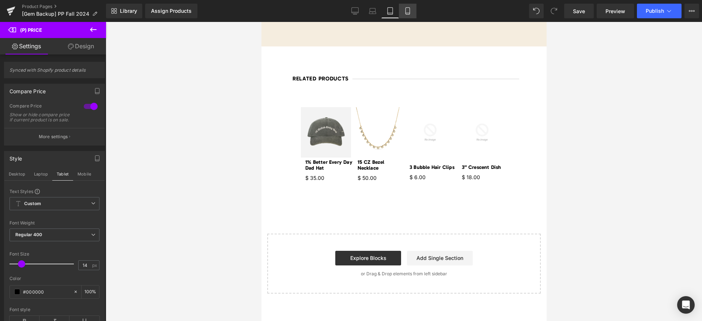
type input "15.2"
type input "100"
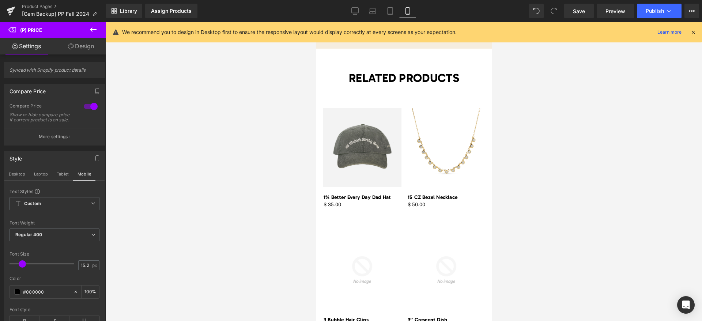
scroll to position [0, 0]
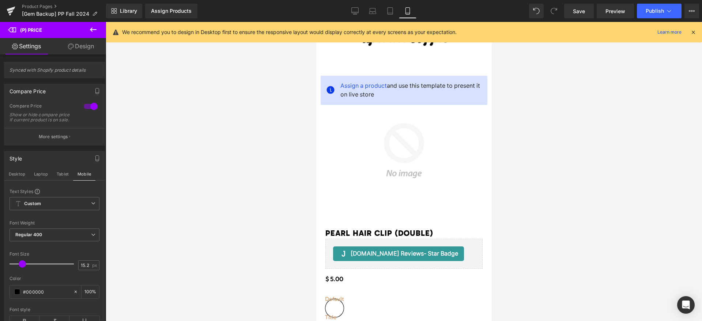
click at [691, 32] on icon at bounding box center [693, 32] width 7 height 7
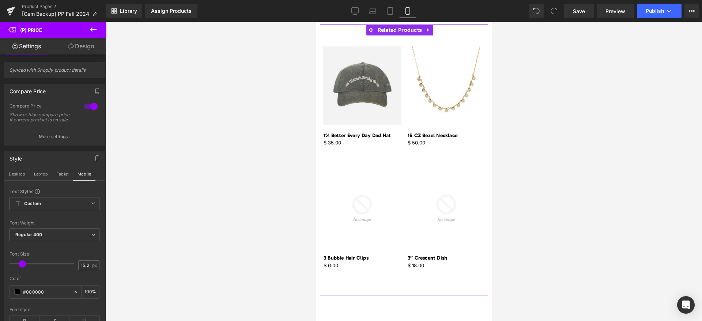
scroll to position [713, 0]
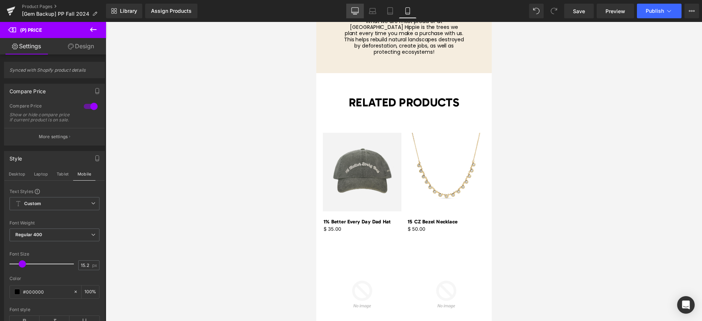
click at [348, 6] on link "Desktop" at bounding box center [355, 11] width 18 height 15
type input "14"
type input "100"
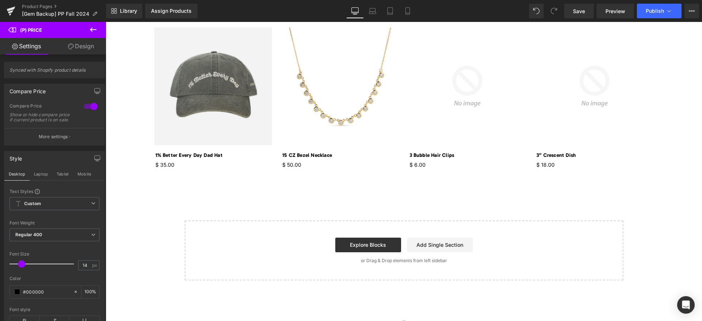
scroll to position [654, 0]
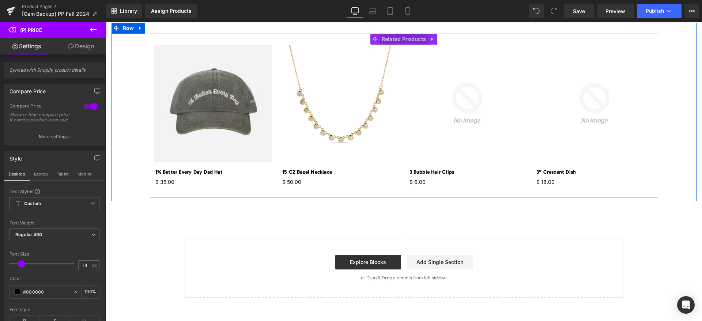
click at [387, 35] on span "Related Products" at bounding box center [404, 39] width 48 height 11
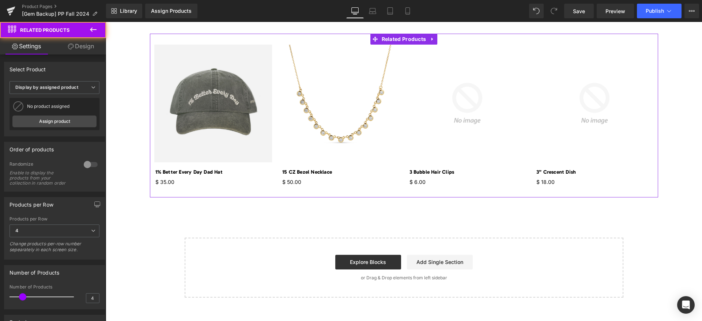
click at [85, 50] on link "Design" at bounding box center [80, 46] width 53 height 16
click at [0, 0] on div "Spacing" at bounding box center [0, 0] width 0 height 0
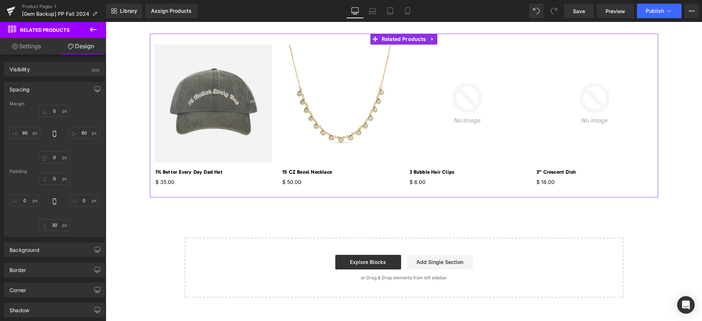
type input "0"
type input "60"
type input "0"
type input "60"
type input "0"
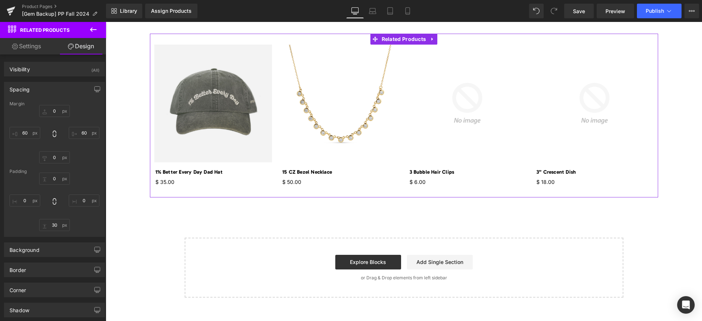
type input "0"
type input "30"
type input "0"
click at [27, 48] on link "Settings" at bounding box center [26, 46] width 53 height 16
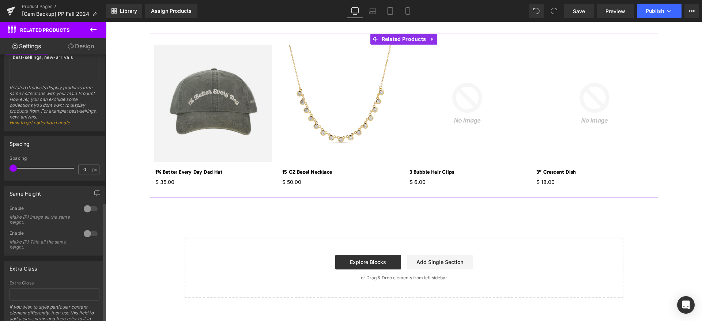
scroll to position [325, 0]
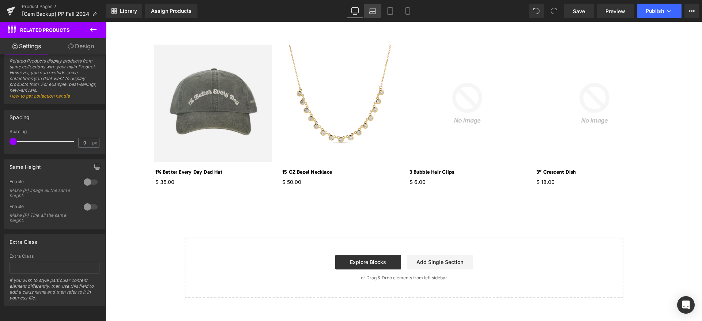
click at [370, 13] on icon at bounding box center [372, 10] width 7 height 7
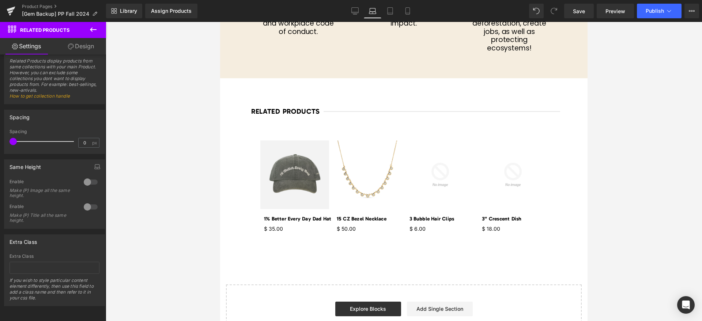
scroll to position [749, 0]
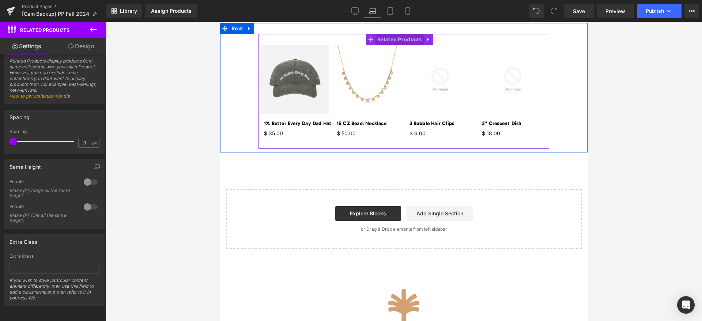
click at [402, 41] on span "Related Products" at bounding box center [399, 39] width 48 height 11
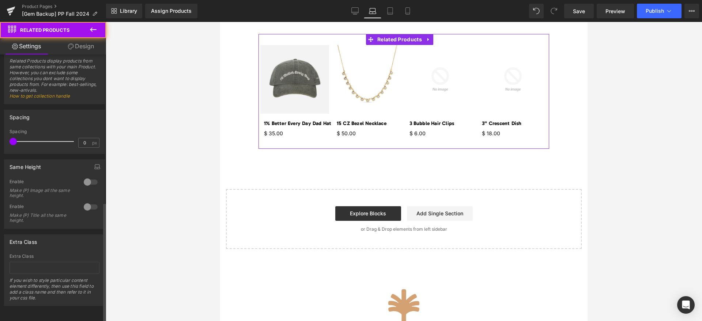
scroll to position [0, 0]
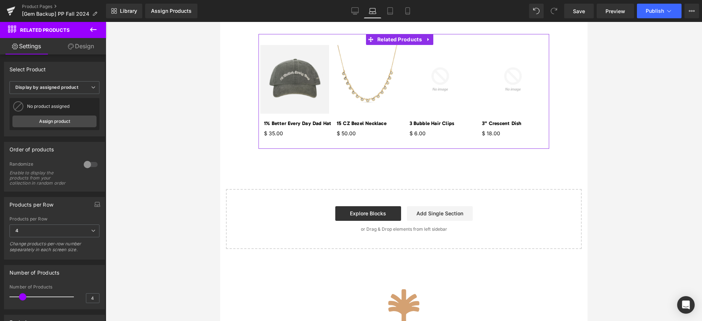
click at [82, 46] on link "Design" at bounding box center [80, 46] width 53 height 16
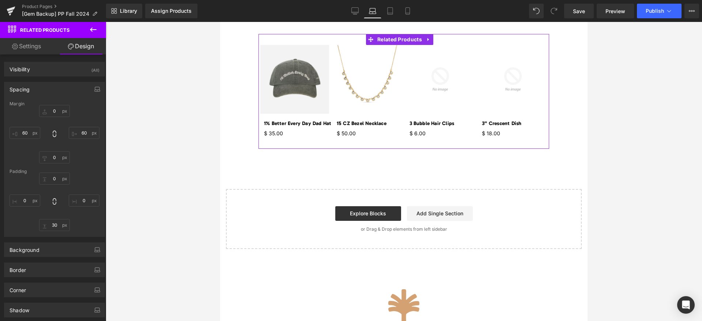
type input "0"
type input "60"
type input "0"
type input "60"
type input "0"
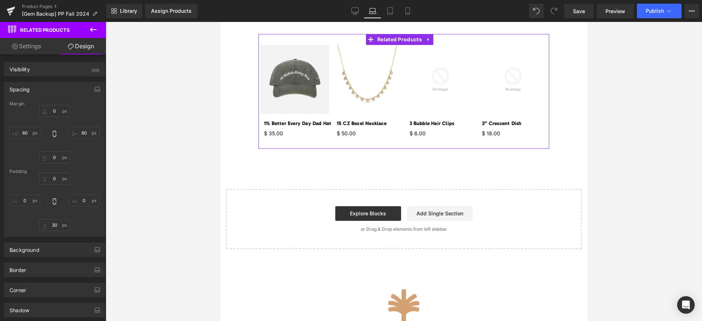
type input "0"
type input "30"
type input "0"
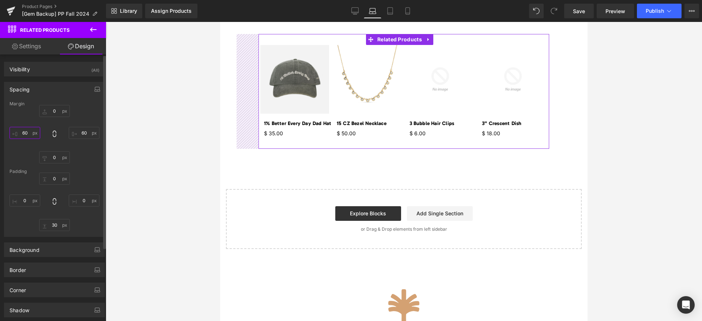
click at [27, 135] on input "60" at bounding box center [25, 133] width 31 height 12
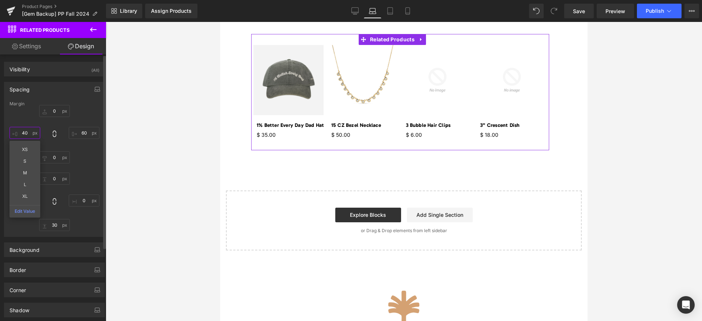
click at [25, 135] on input "40" at bounding box center [25, 133] width 31 height 12
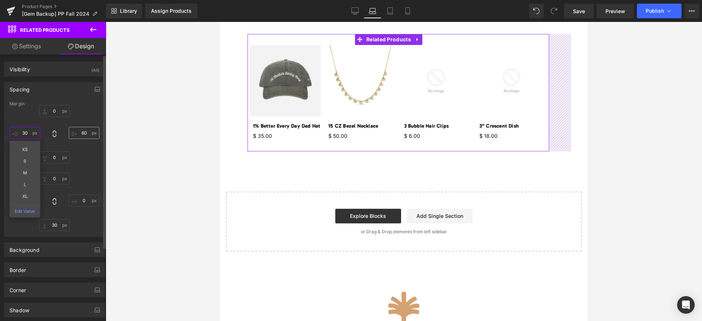
type input "30"
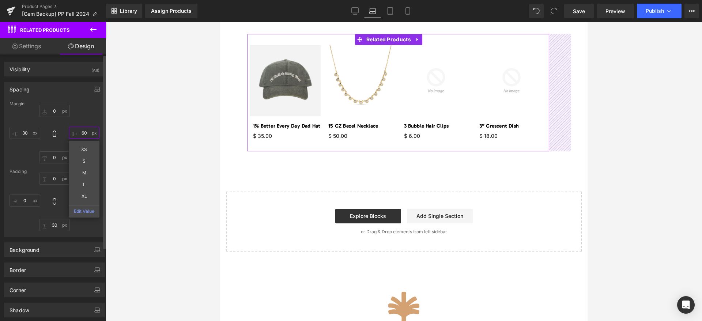
click at [81, 134] on input "60" at bounding box center [84, 133] width 31 height 12
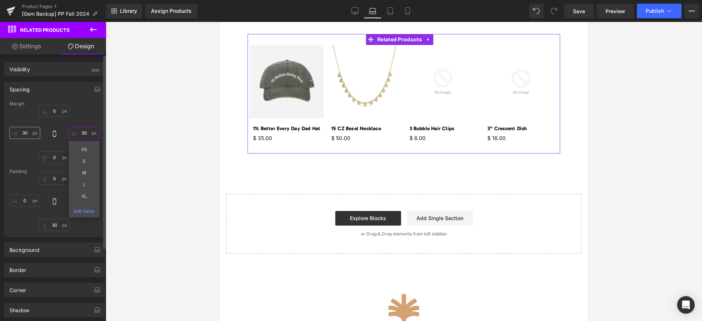
type input "30"
click at [32, 131] on input "30" at bounding box center [25, 133] width 31 height 12
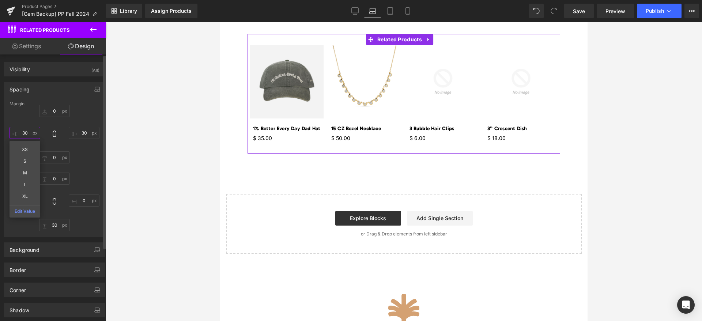
click at [32, 131] on input "30" at bounding box center [25, 133] width 31 height 12
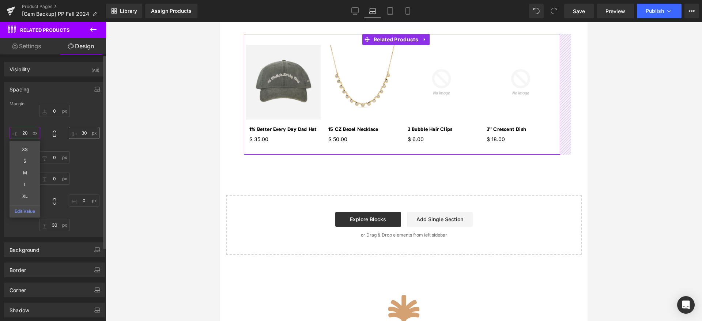
type input "20"
click at [84, 137] on input "30" at bounding box center [84, 133] width 31 height 12
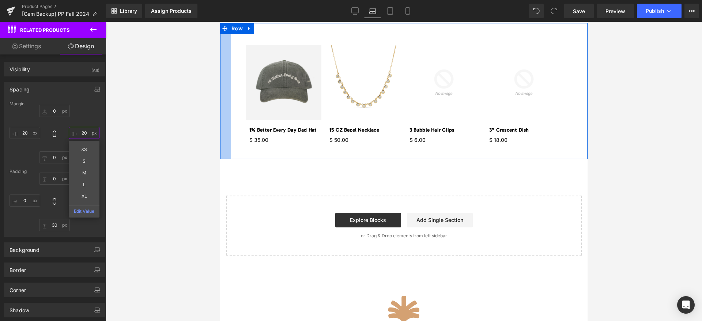
type input "20"
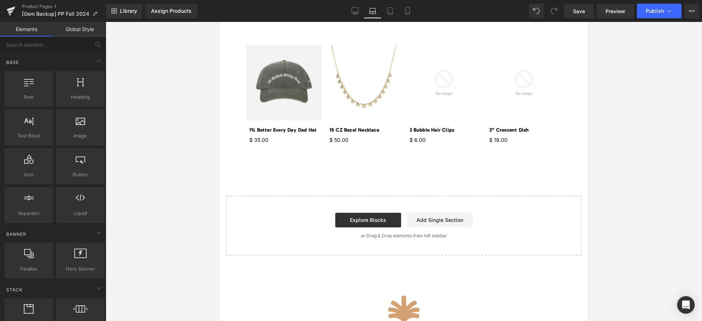
click at [172, 73] on div at bounding box center [404, 171] width 596 height 299
click at [358, 9] on icon at bounding box center [354, 10] width 7 height 7
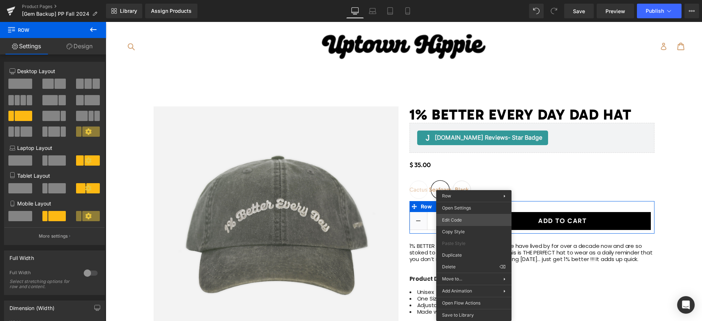
click at [465, 0] on div "Related Products You are previewing how the will restyle your page. You can not…" at bounding box center [351, 0] width 702 height 0
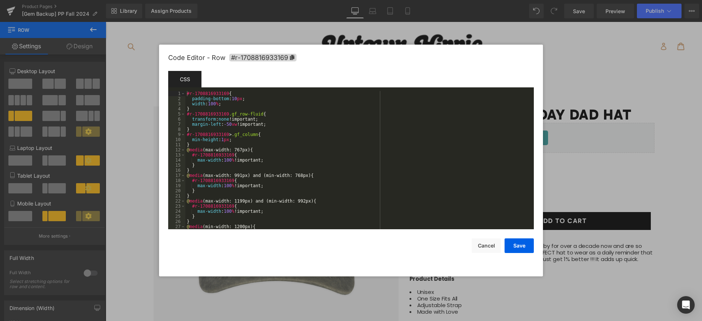
scroll to position [67, 0]
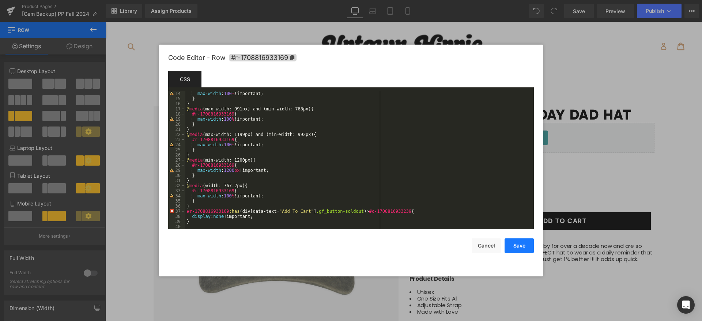
click at [528, 241] on button "Save" at bounding box center [518, 245] width 29 height 15
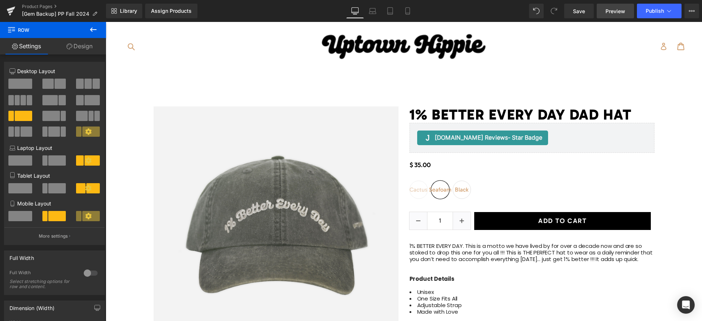
click at [620, 10] on span "Preview" at bounding box center [615, 11] width 20 height 8
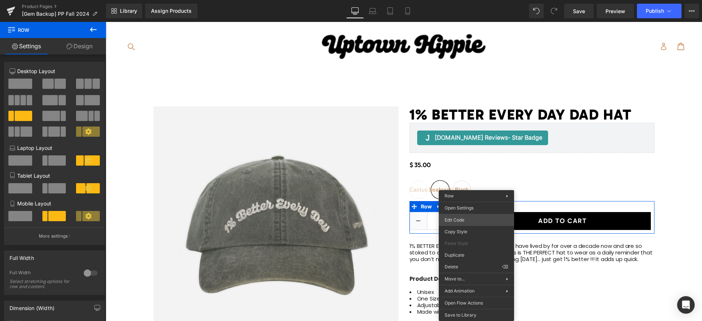
click at [465, 0] on div "Related Products You are previewing how the will restyle your page. You can not…" at bounding box center [351, 0] width 702 height 0
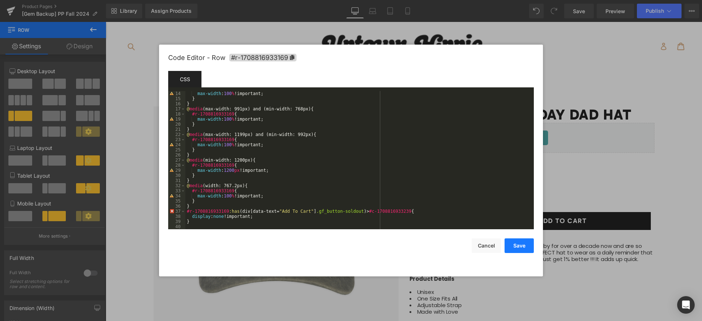
click at [515, 248] on button "Save" at bounding box center [518, 245] width 29 height 15
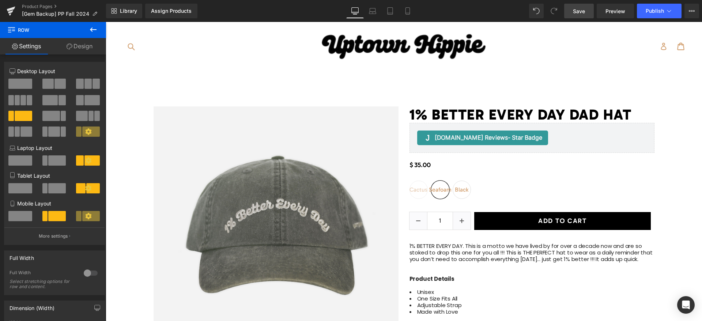
click at [589, 12] on link "Save" at bounding box center [579, 11] width 30 height 15
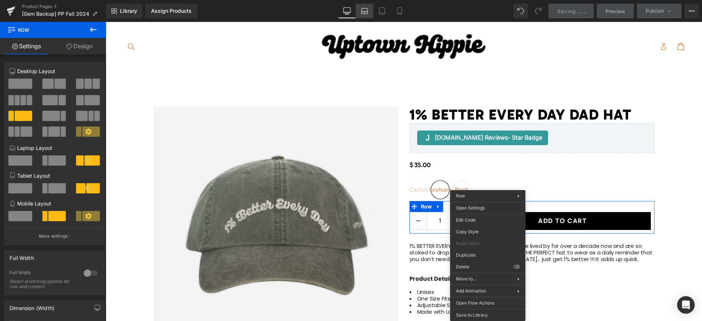
click at [367, 5] on link "Laptop" at bounding box center [365, 11] width 18 height 15
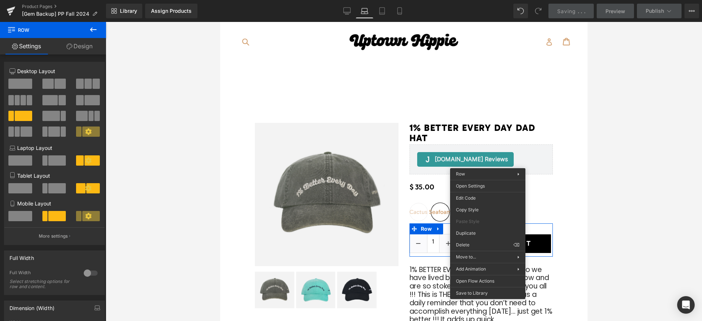
scroll to position [22, 0]
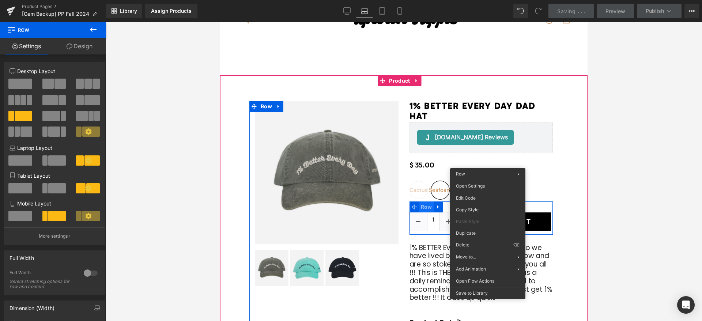
click at [425, 208] on div "1 (P) Quantity Add To Cart (P) Cart Button Row" at bounding box center [481, 217] width 144 height 33
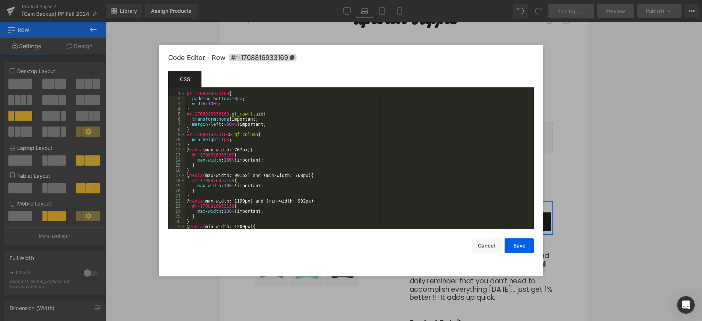
click at [416, 0] on div "Row You are previewing how the will restyle your page. You can not edit Element…" at bounding box center [351, 0] width 702 height 0
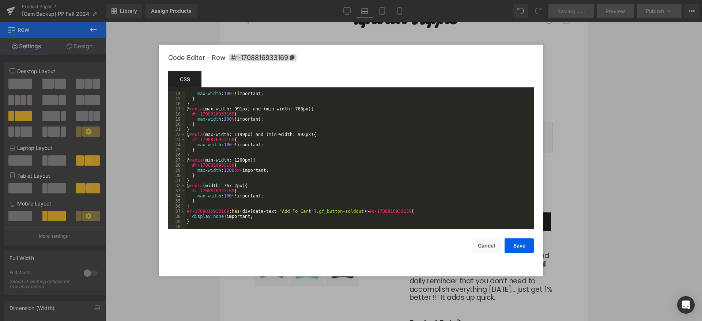
scroll to position [67, 0]
click at [517, 250] on button "Save" at bounding box center [518, 245] width 29 height 15
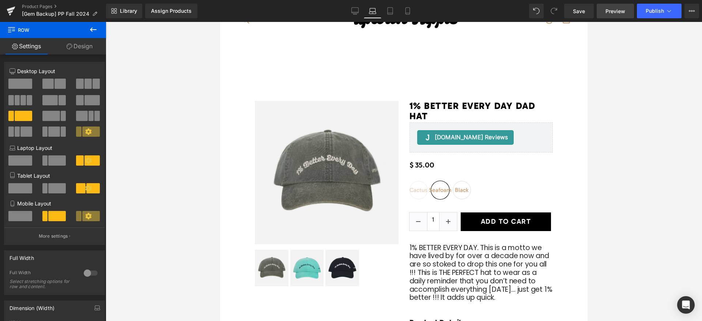
click at [615, 12] on span "Preview" at bounding box center [615, 11] width 20 height 8
click at [355, 11] on icon at bounding box center [354, 10] width 7 height 7
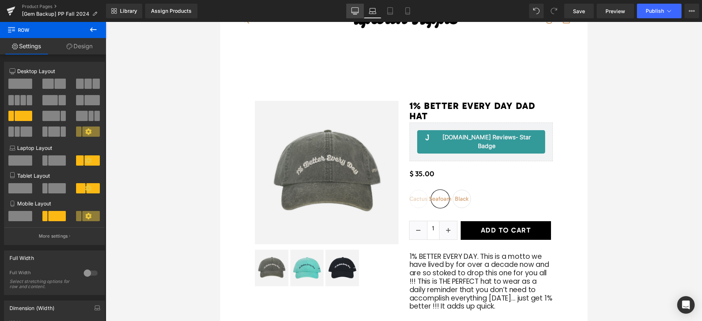
type input "1200"
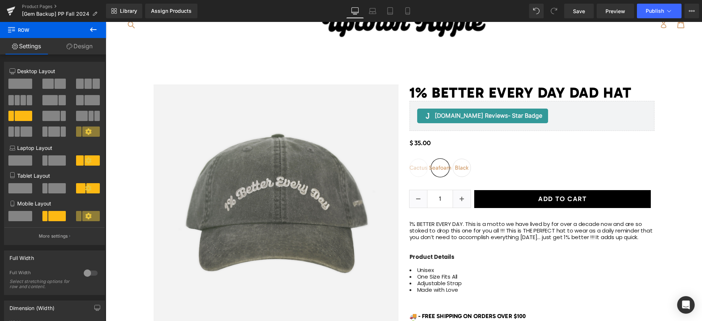
scroll to position [0, 0]
